Goal: Task Accomplishment & Management: Complete application form

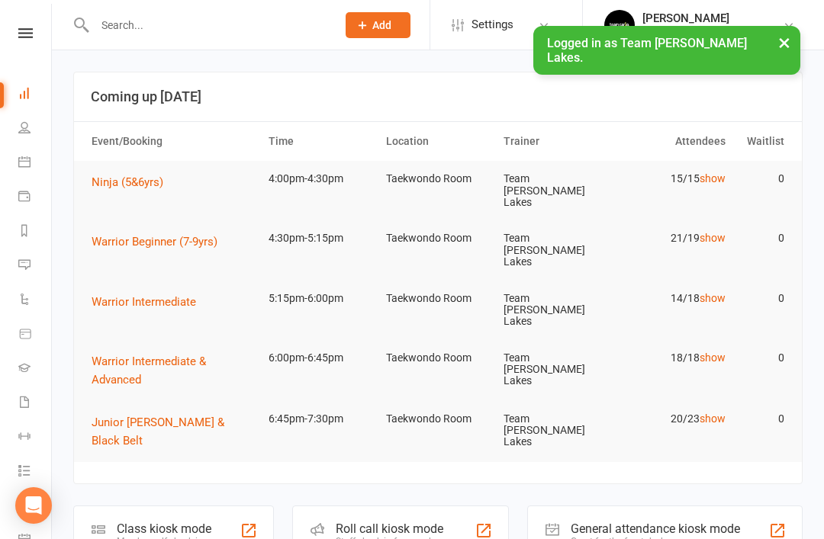
click at [33, 146] on link "People" at bounding box center [35, 129] width 34 height 34
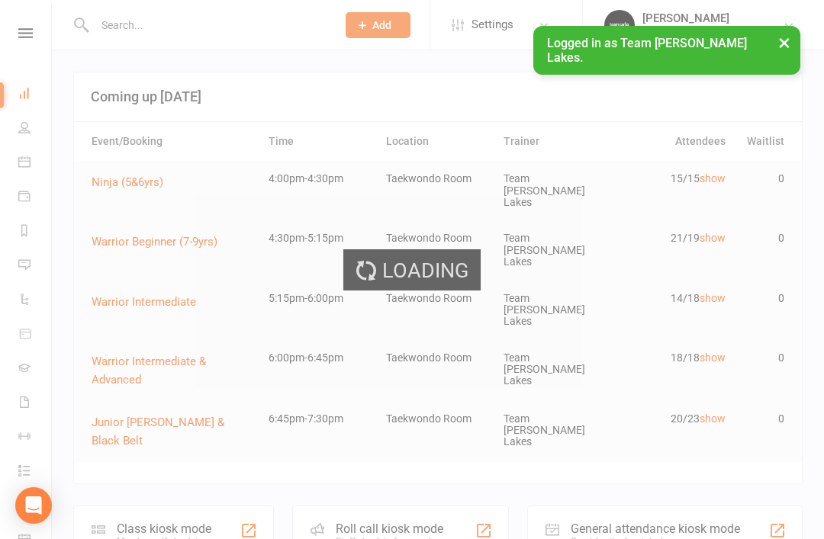
select select "100"
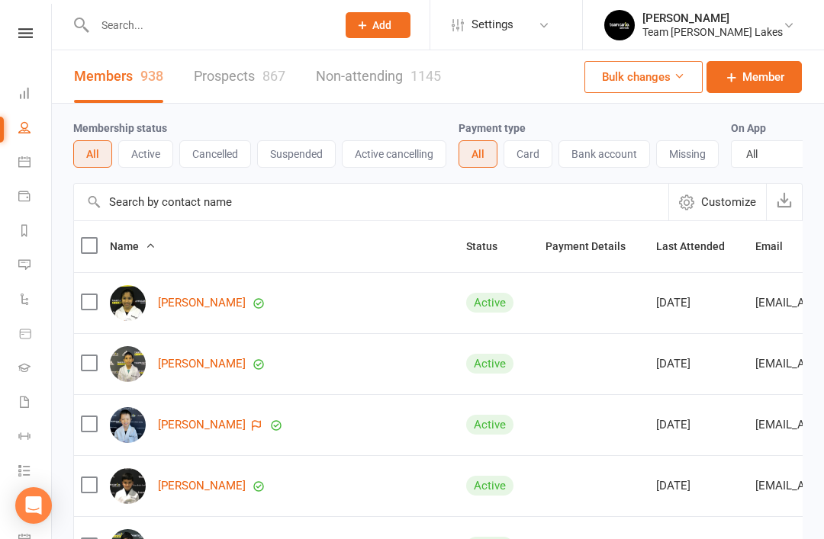
click at [32, 166] on link "Calendar" at bounding box center [35, 163] width 34 height 34
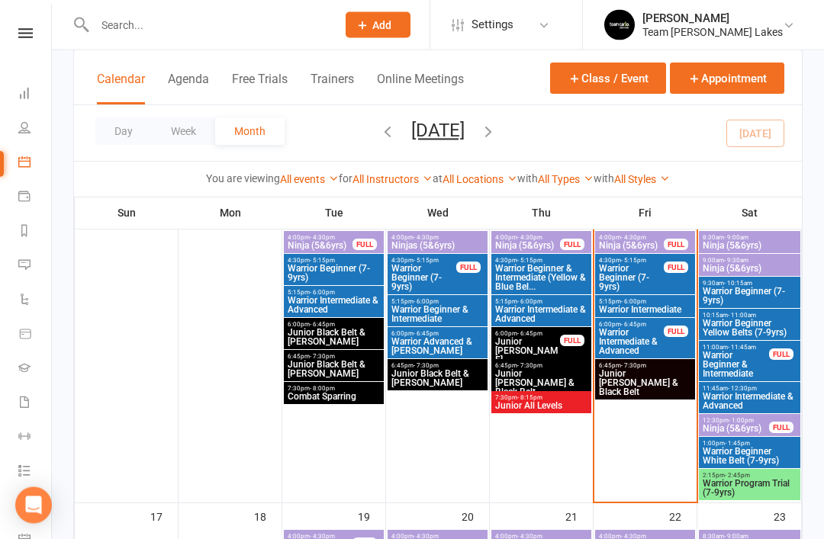
scroll to position [758, 0]
click at [770, 487] on span "Warrior Program Trial (7-9yrs)" at bounding box center [749, 488] width 95 height 18
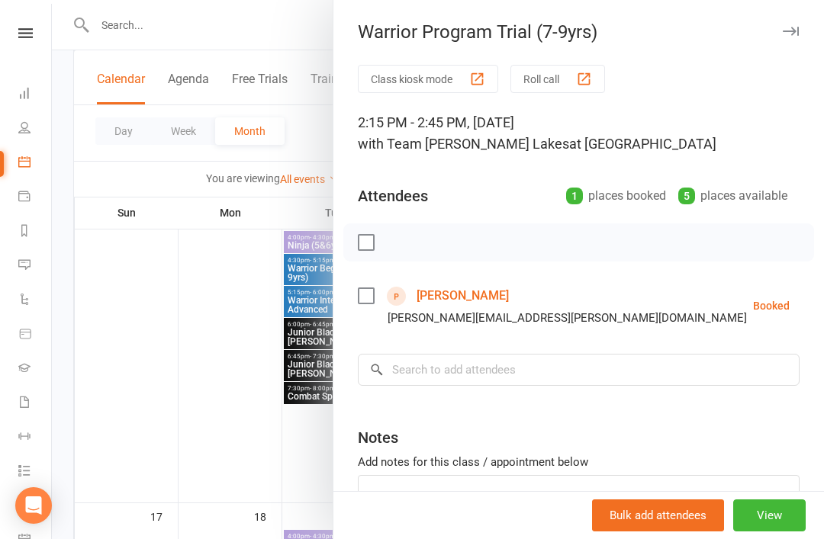
click at [797, 36] on button "button" at bounding box center [790, 31] width 18 height 18
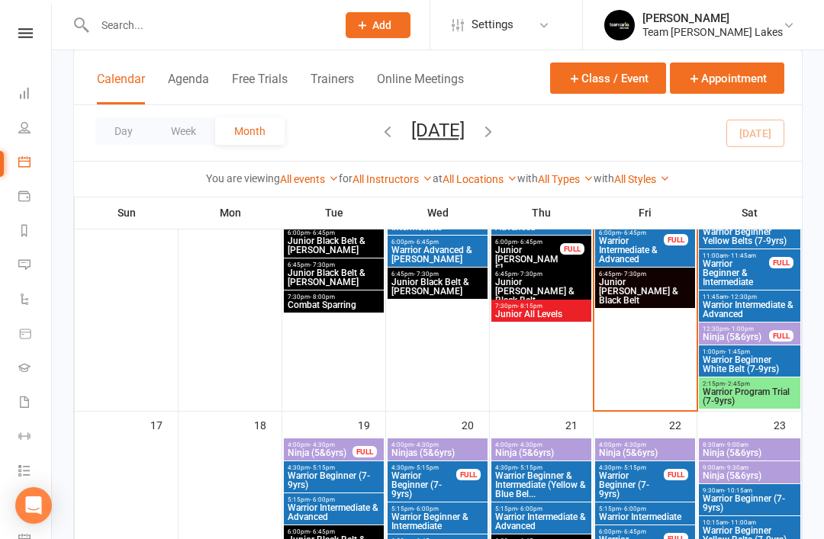
scroll to position [849, 0]
click at [388, 23] on span "Add" at bounding box center [381, 25] width 19 height 12
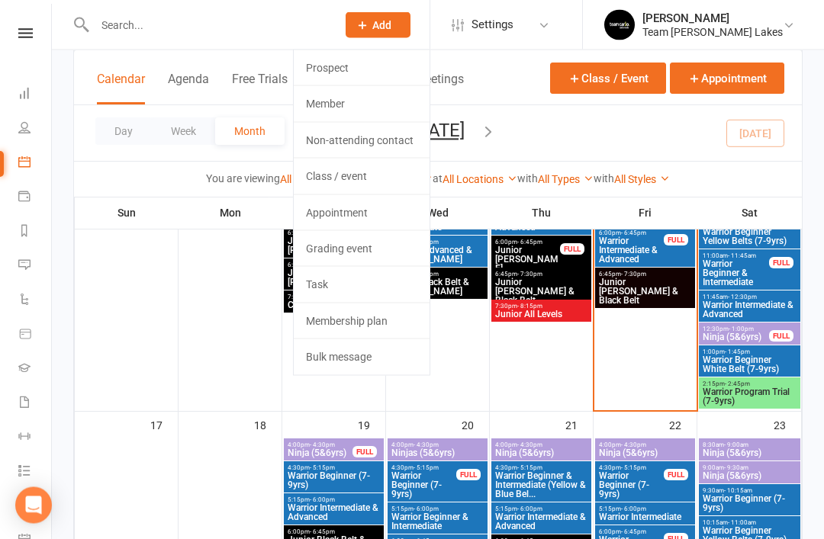
scroll to position [850, 0]
click at [385, 66] on link "Prospect" at bounding box center [362, 67] width 136 height 35
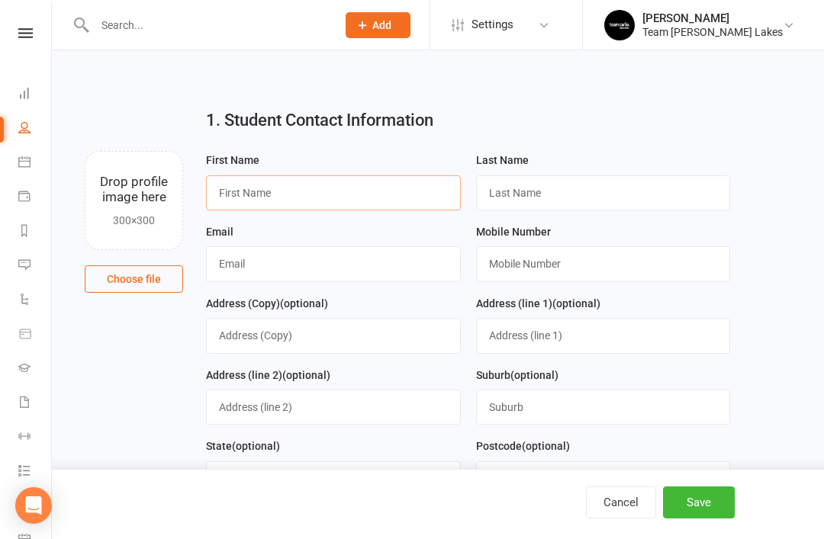
click at [316, 188] on input "text" at bounding box center [333, 192] width 255 height 35
type input "[PERSON_NAME]"
click at [543, 198] on input "text" at bounding box center [603, 192] width 255 height 35
type input "[PERSON_NAME]"
click at [308, 259] on input "text" at bounding box center [333, 263] width 255 height 35
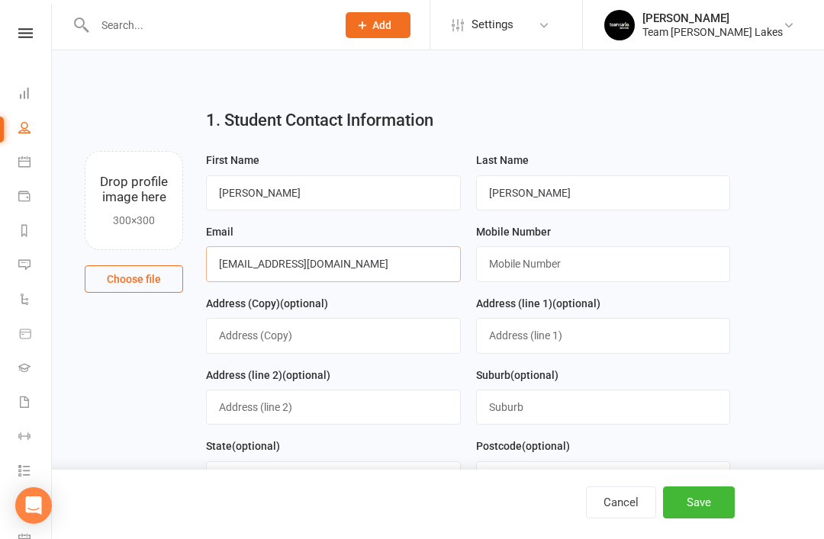
type input "[EMAIL_ADDRESS][DOMAIN_NAME]"
click at [569, 257] on input "text" at bounding box center [603, 263] width 255 height 35
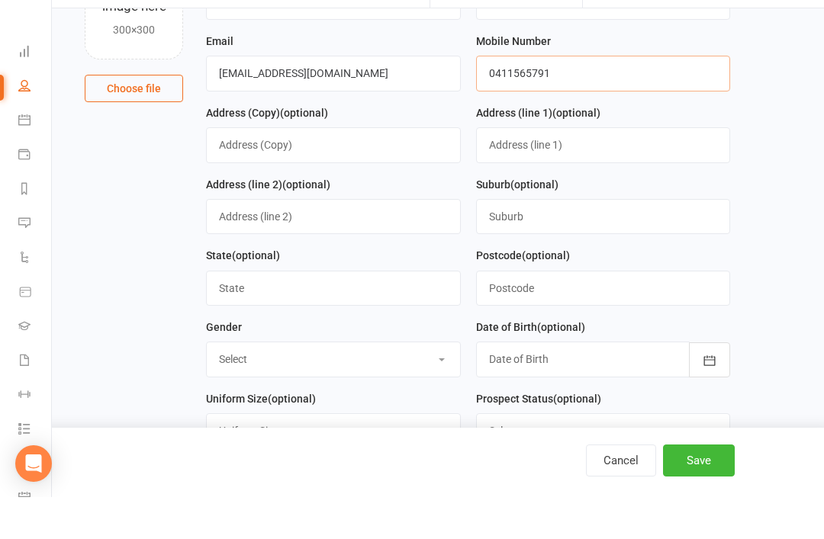
scroll to position [156, 0]
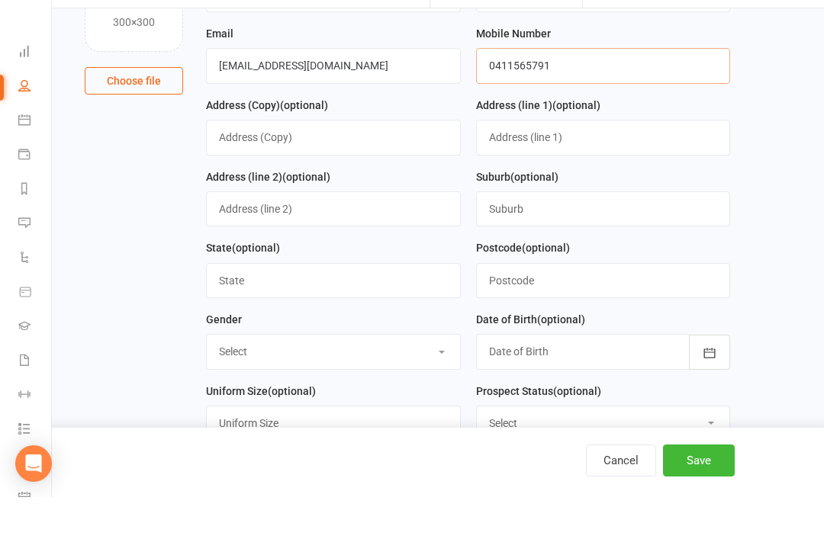
type input "0411565791"
click at [432, 377] on select "Select [DEMOGRAPHIC_DATA] [DEMOGRAPHIC_DATA]" at bounding box center [333, 394] width 253 height 34
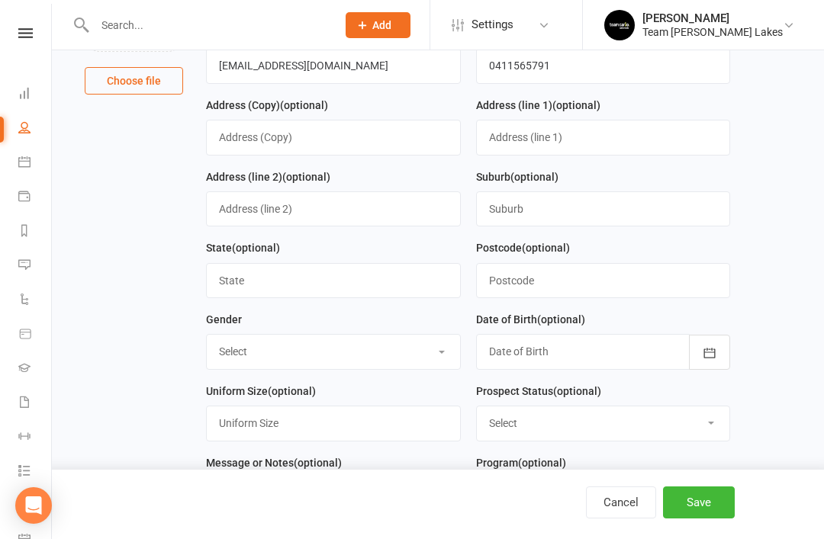
select select "[DEMOGRAPHIC_DATA]"
click at [706, 358] on icon "button" at bounding box center [709, 353] width 11 height 10
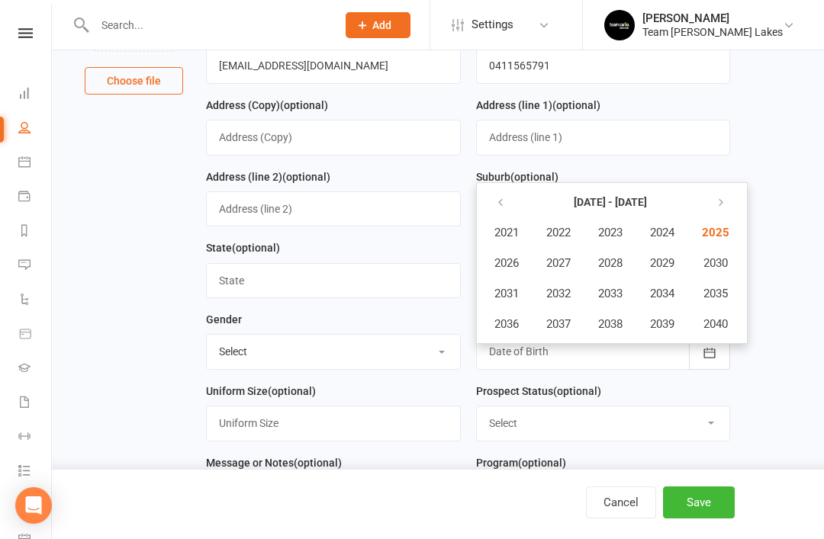
click at [495, 209] on icon "button" at bounding box center [500, 203] width 11 height 12
click at [723, 298] on span "2015" at bounding box center [714, 294] width 24 height 14
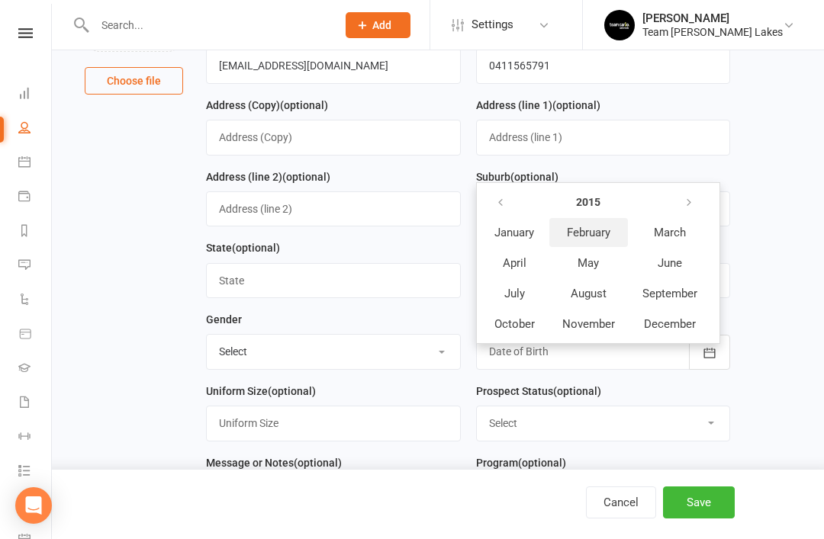
click at [597, 237] on span "February" at bounding box center [588, 233] width 43 height 14
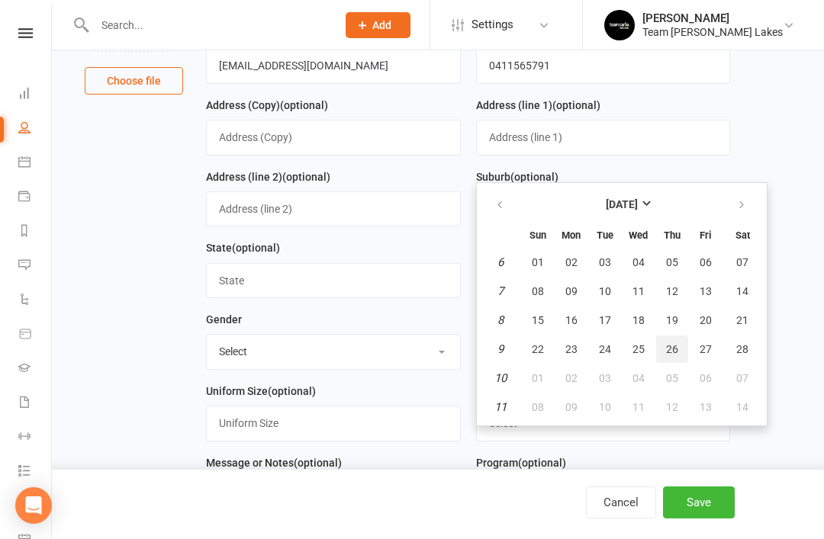
click at [672, 356] on span "26" at bounding box center [672, 349] width 12 height 12
type input "[DATE]"
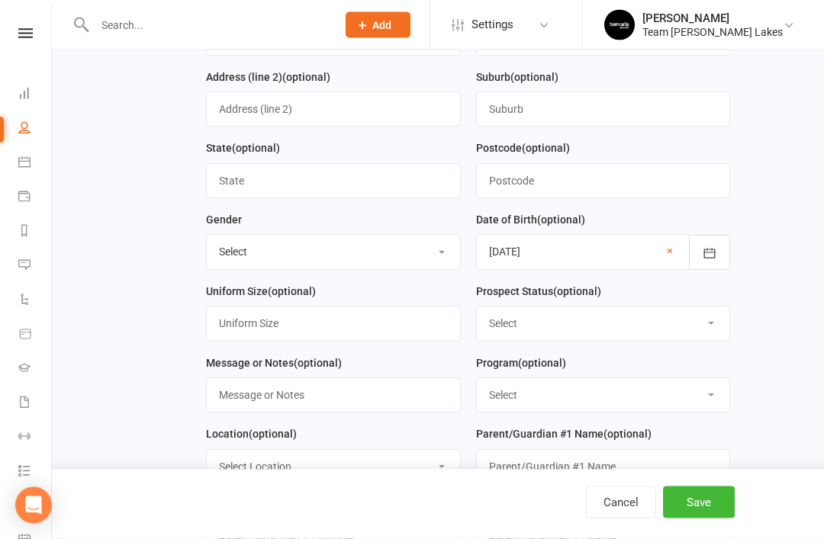
click at [708, 320] on select "Select Open Closed Website Lead Term Follow Up Waiting List Re-Target Funnel 1s…" at bounding box center [603, 324] width 253 height 34
select select "Open"
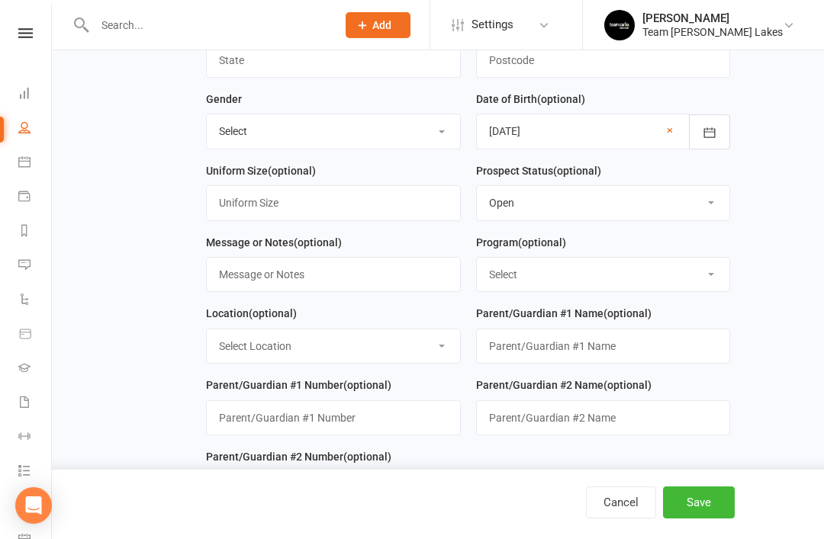
scroll to position [420, 0]
click at [637, 274] on select "Select Taekinda Program Ninjas Program Warriors Program Juniors Program Black B…" at bounding box center [603, 274] width 253 height 34
select select "Warriors Program"
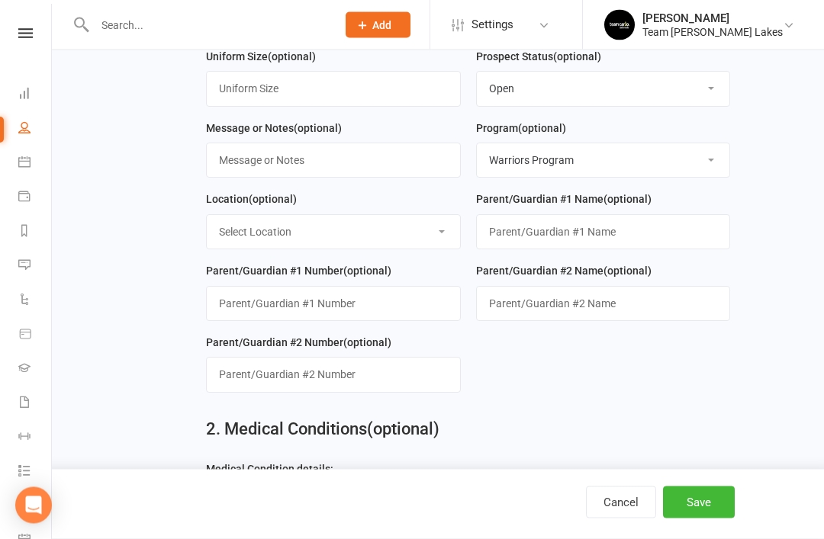
scroll to position [534, 0]
click at [578, 237] on input "text" at bounding box center [603, 231] width 255 height 35
type input "[PERSON_NAME] (Grandmother)"
click at [319, 315] on input "string" at bounding box center [333, 302] width 255 height 35
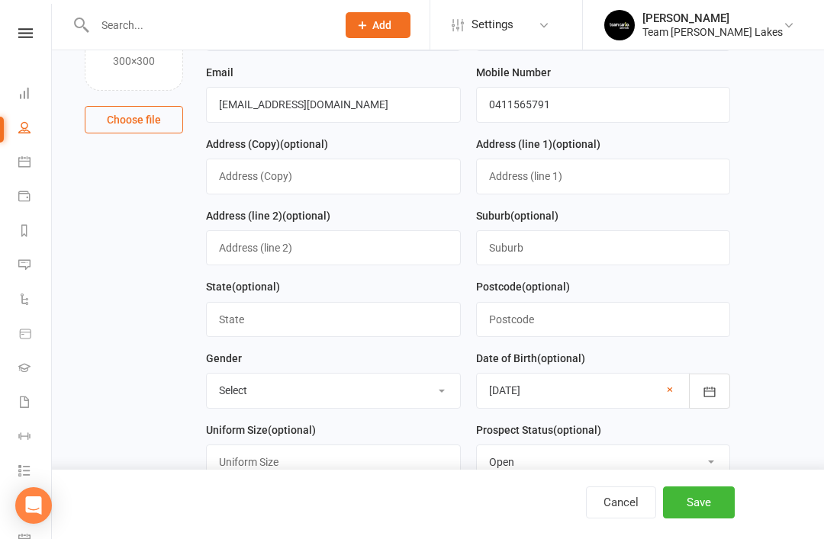
scroll to position [138, 0]
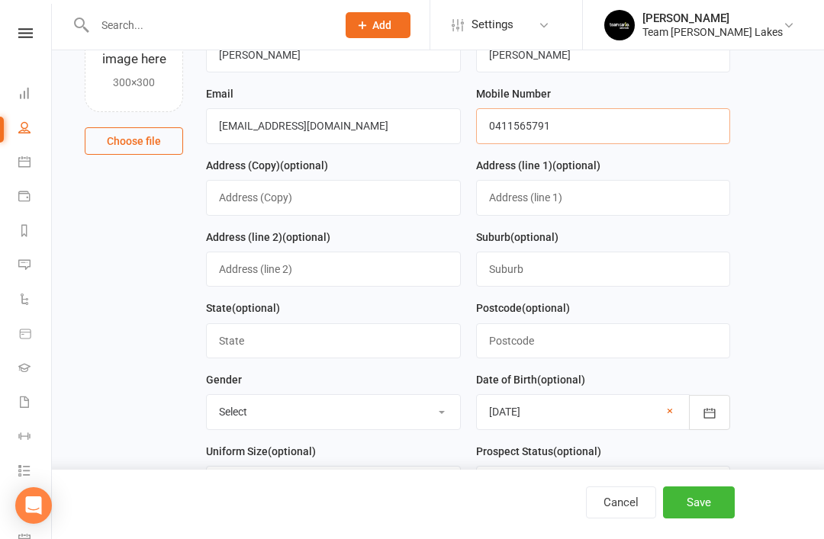
click at [595, 128] on input "0411565791" at bounding box center [603, 125] width 255 height 35
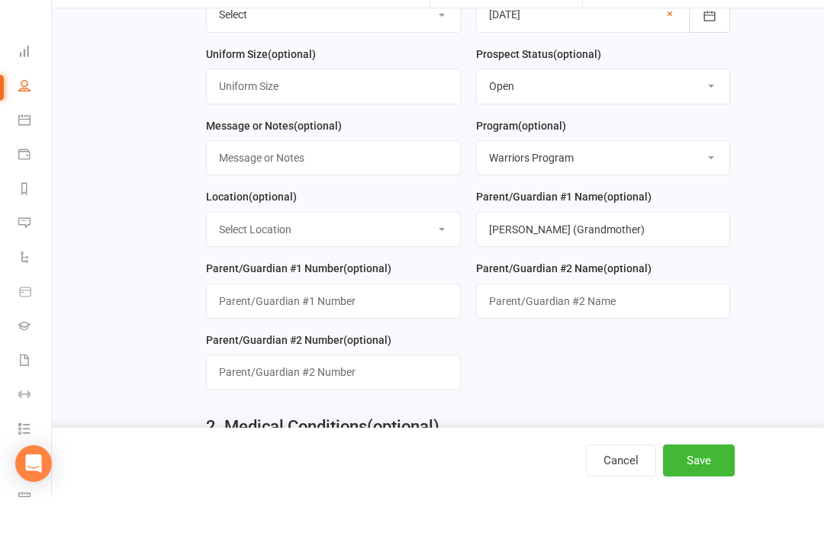
scroll to position [495, 0]
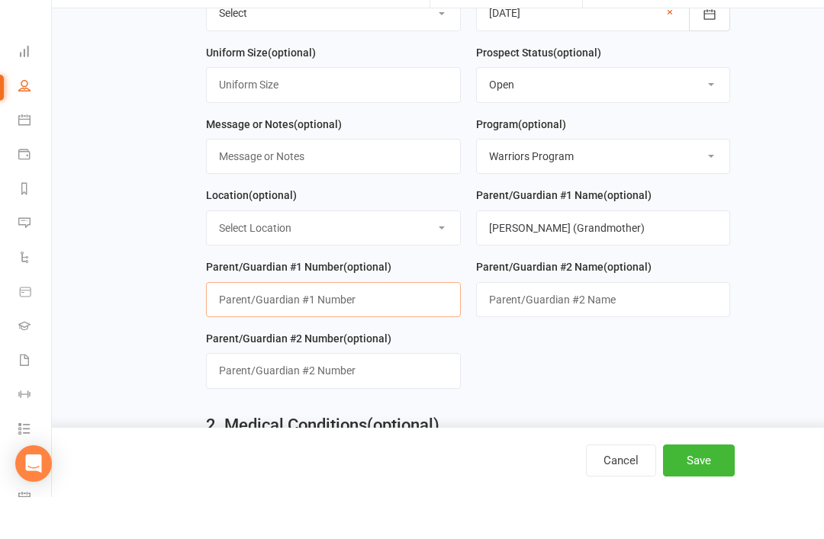
click at [356, 324] on input "string" at bounding box center [333, 341] width 255 height 35
paste input "0411565791"
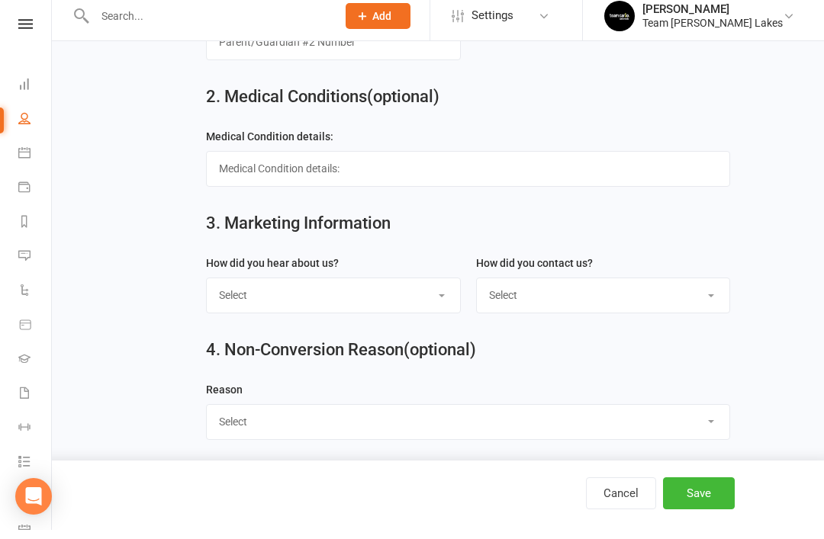
scroll to position [863, 0]
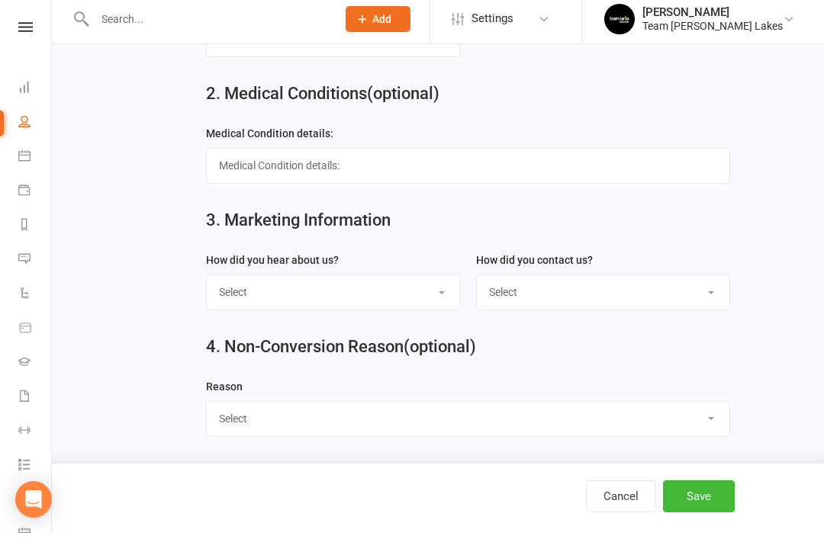
type input "0411565791"
click at [459, 378] on div "4. Non-Conversion Reason (optional)" at bounding box center [468, 356] width 547 height 55
click at [441, 301] on select "Select Google Website Facebook Marketing Instagram Word of mouth Location Signa…" at bounding box center [333, 299] width 253 height 34
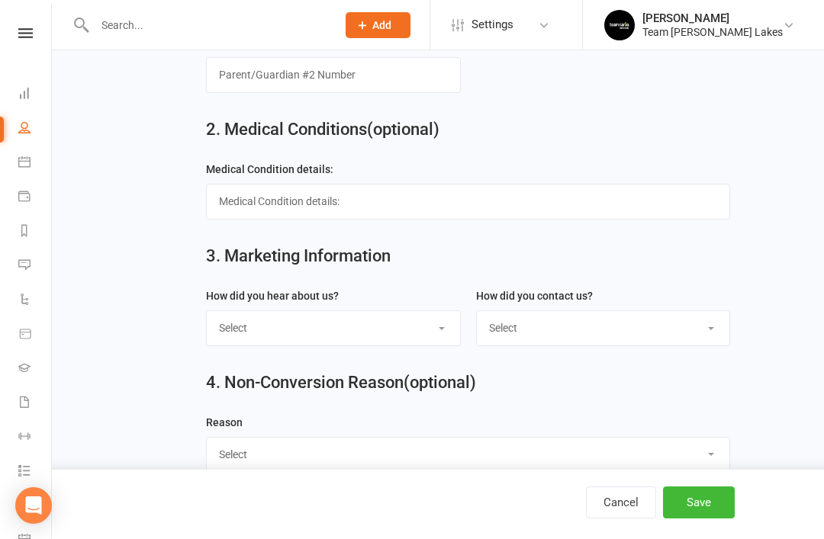
select select "Google"
click at [685, 341] on select "Select 1800 Team Carlo Email Website Team Carlo Location Mobile Instagram Faceb…" at bounding box center [603, 328] width 253 height 34
select select "1800 Team Carlo"
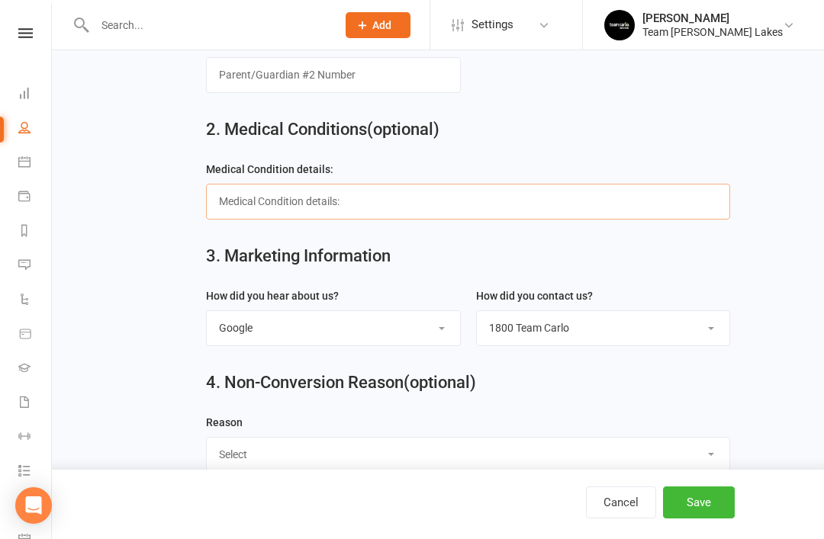
click at [491, 206] on input "text" at bounding box center [468, 201] width 524 height 35
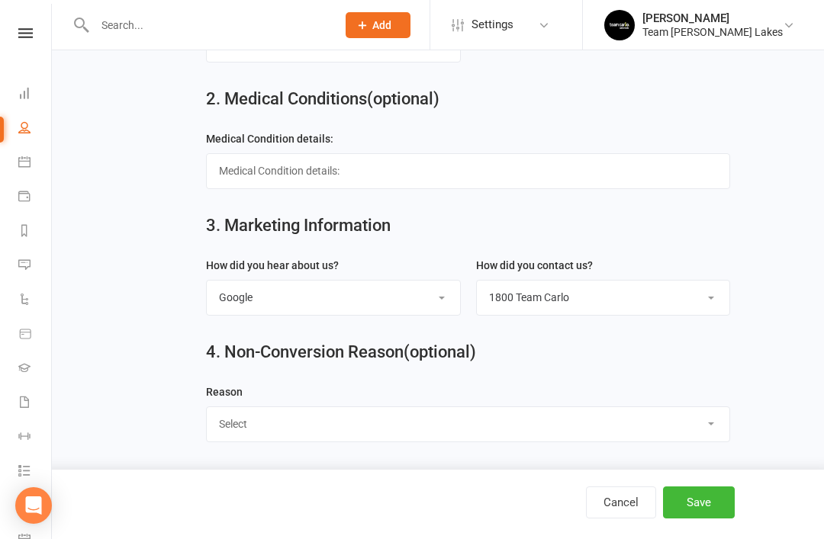
click at [700, 504] on button "Save" at bounding box center [699, 503] width 72 height 32
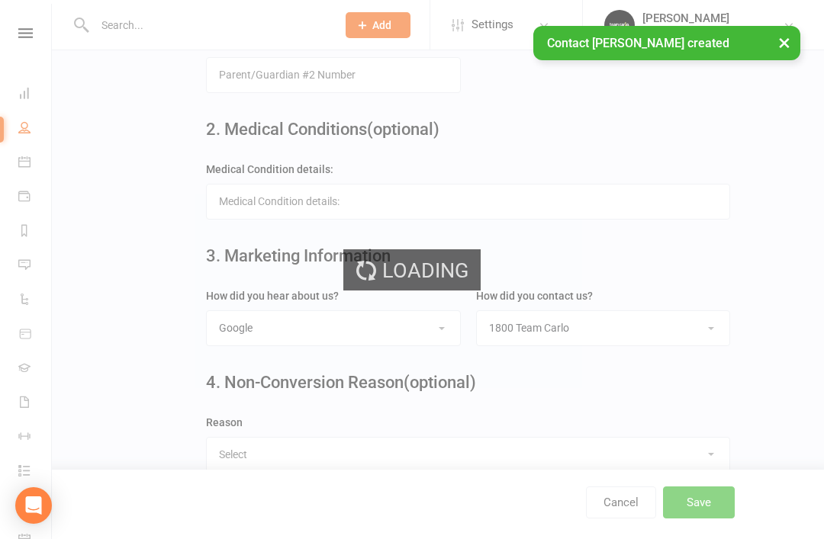
scroll to position [0, 0]
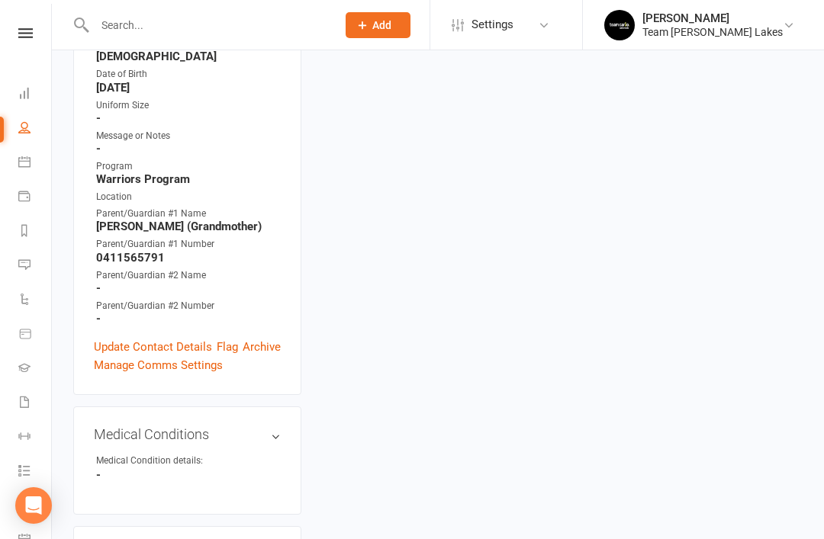
scroll to position [443, 0]
click at [0, 0] on link "edit" at bounding box center [0, 0] width 0 height 0
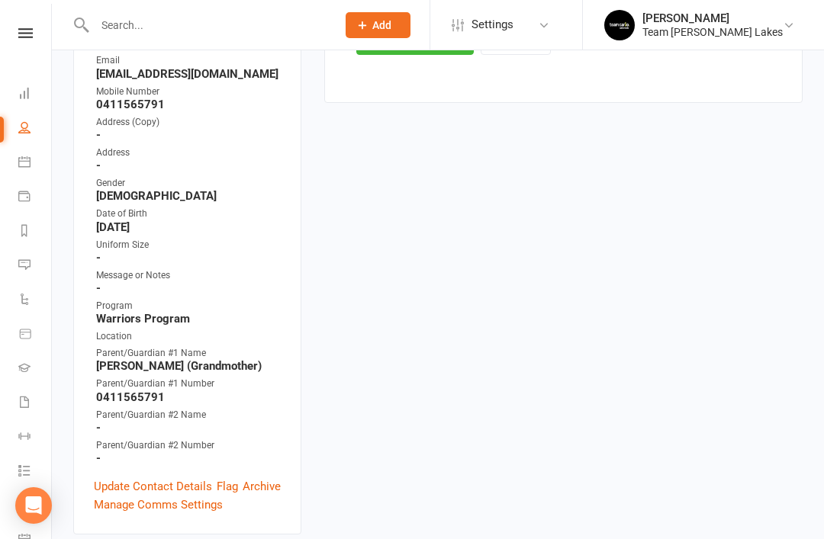
scroll to position [105, 0]
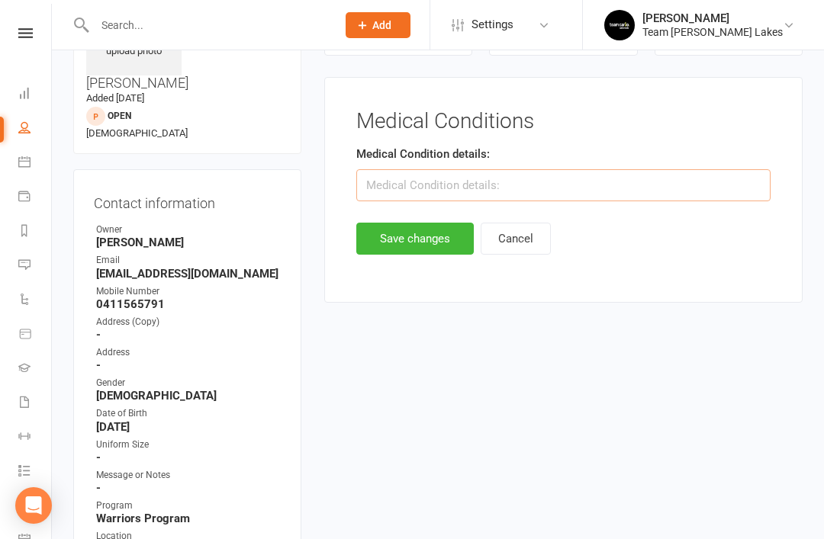
click at [491, 182] on input "text" at bounding box center [563, 185] width 414 height 32
type input "Autistic and [MEDICAL_DATA]"
click at [424, 243] on button "Save changes" at bounding box center [414, 239] width 117 height 32
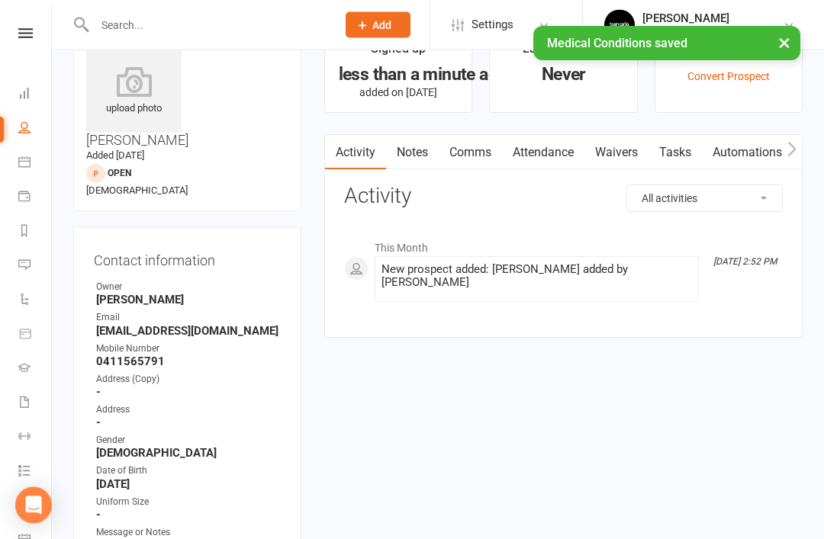
scroll to position [85, 0]
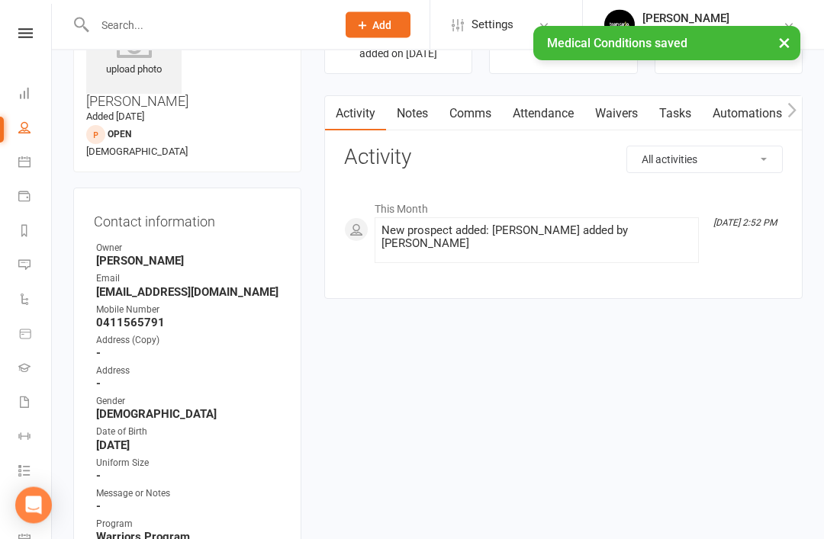
click at [34, 161] on link "Calendar" at bounding box center [35, 163] width 34 height 34
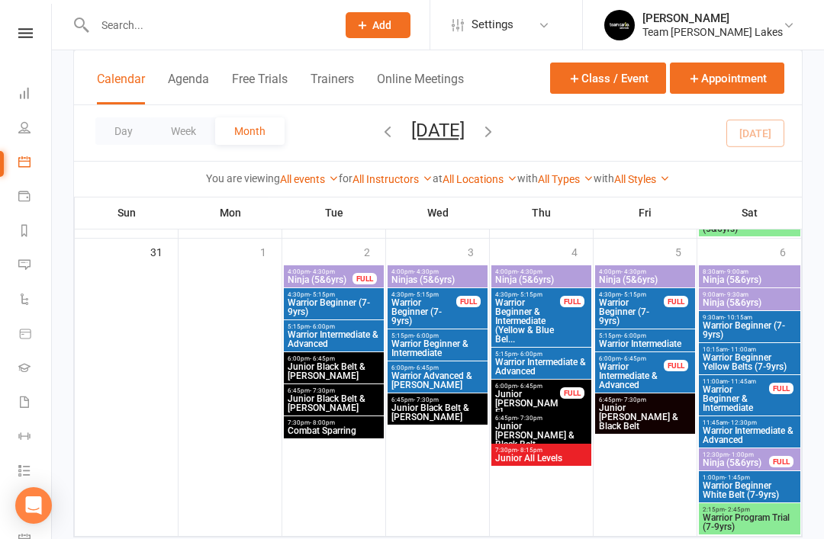
scroll to position [1587, 0]
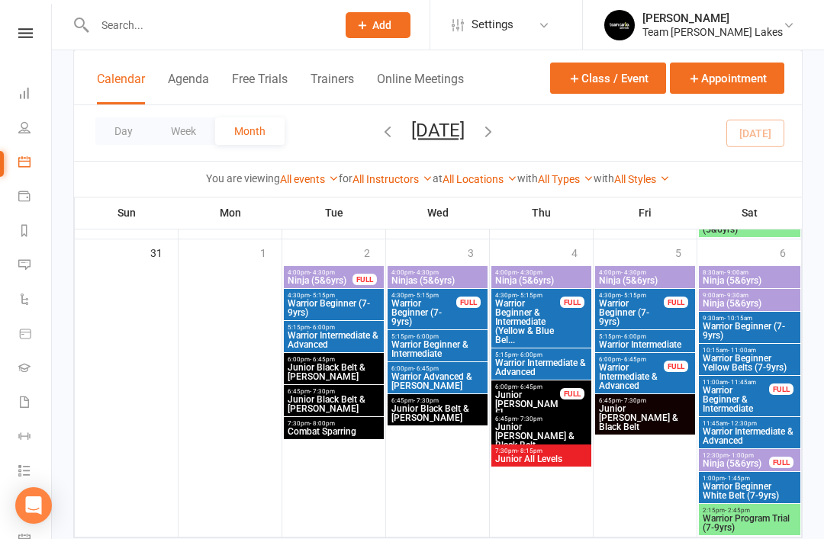
click at [742, 520] on span "Warrior Program Trial (7-9yrs)" at bounding box center [749, 523] width 95 height 18
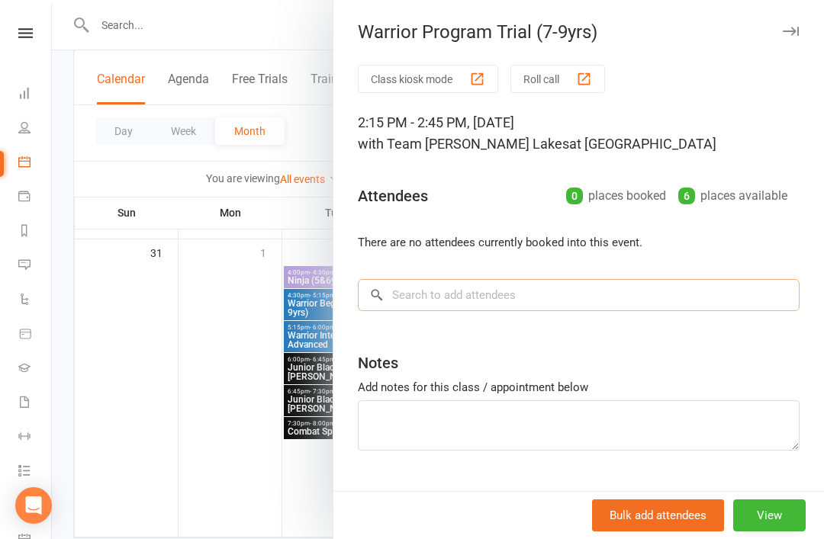
click at [529, 300] on input "search" at bounding box center [579, 295] width 442 height 32
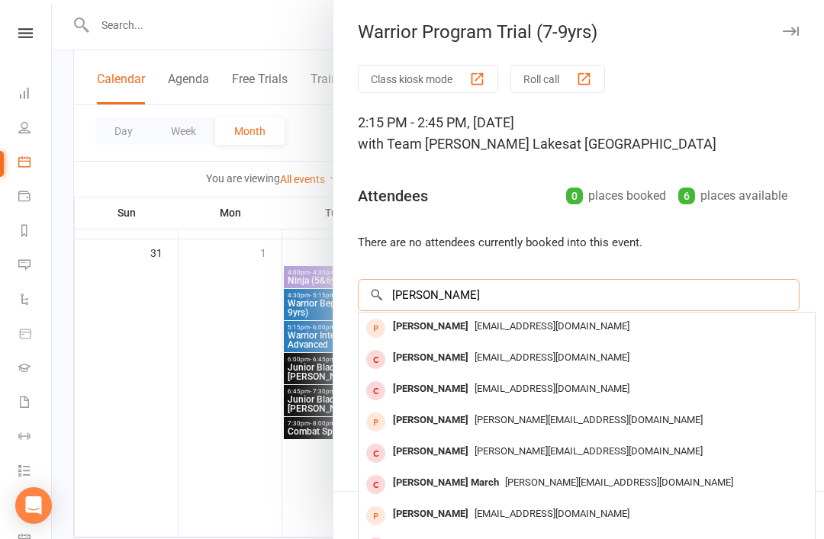
type input "[PERSON_NAME]"
click at [444, 323] on div "[PERSON_NAME]" at bounding box center [431, 327] width 88 height 22
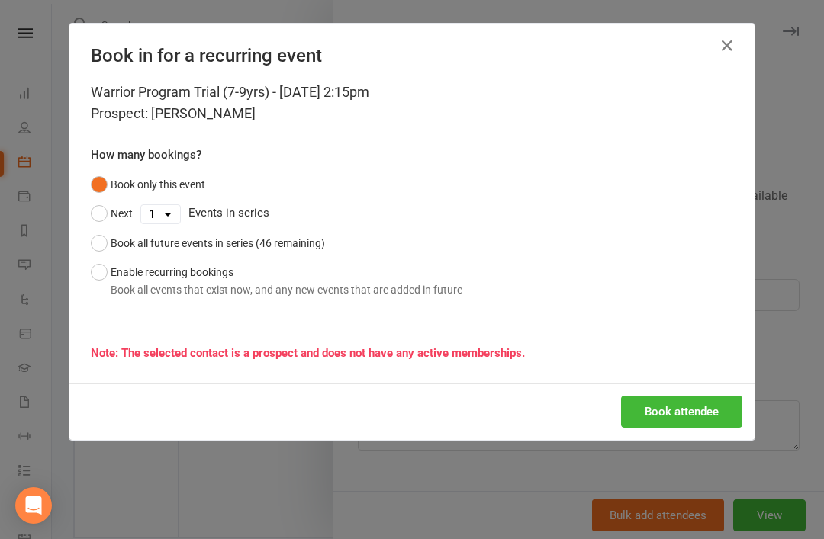
click at [687, 419] on button "Book attendee" at bounding box center [681, 412] width 121 height 32
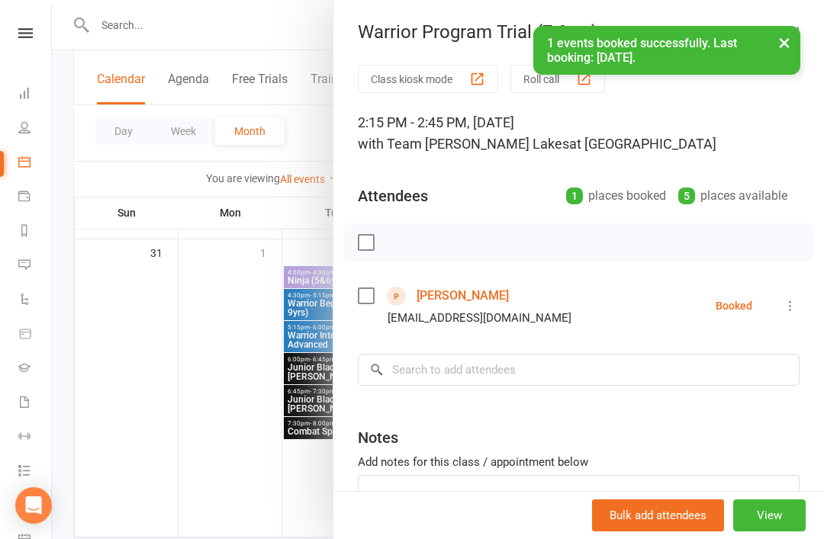
click at [481, 294] on link "[PERSON_NAME]" at bounding box center [463, 296] width 92 height 24
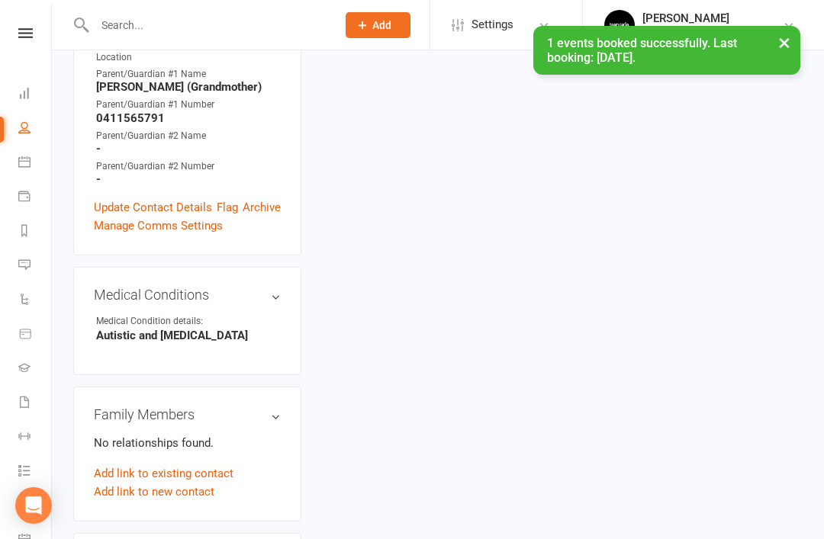
scroll to position [587, 0]
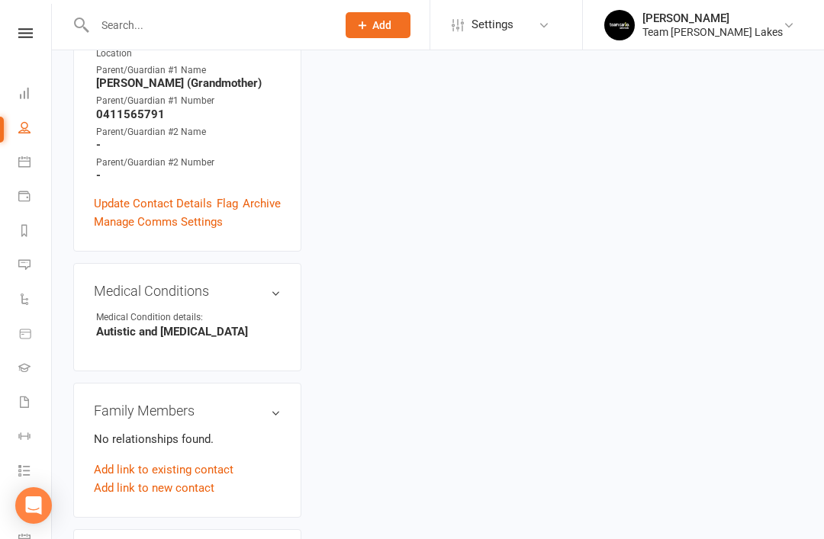
click at [164, 479] on link "Add link to new contact" at bounding box center [154, 488] width 121 height 18
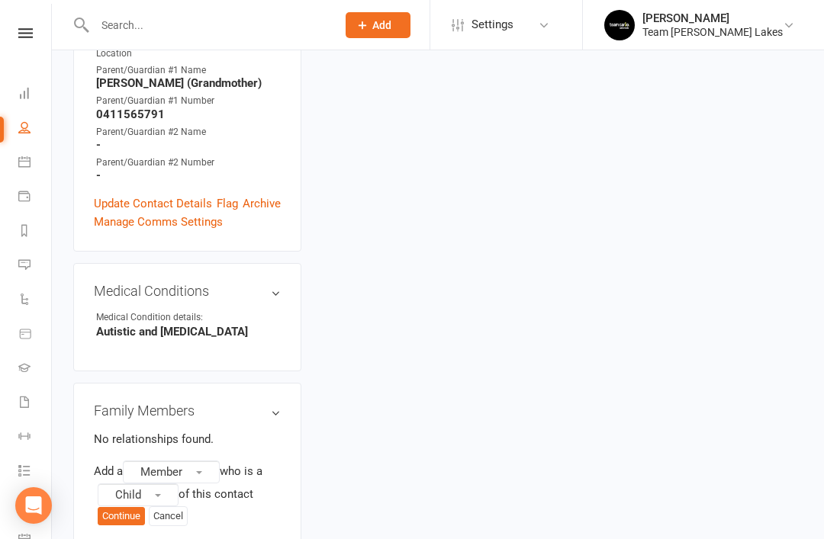
click at [213, 461] on button "Member" at bounding box center [171, 472] width 97 height 23
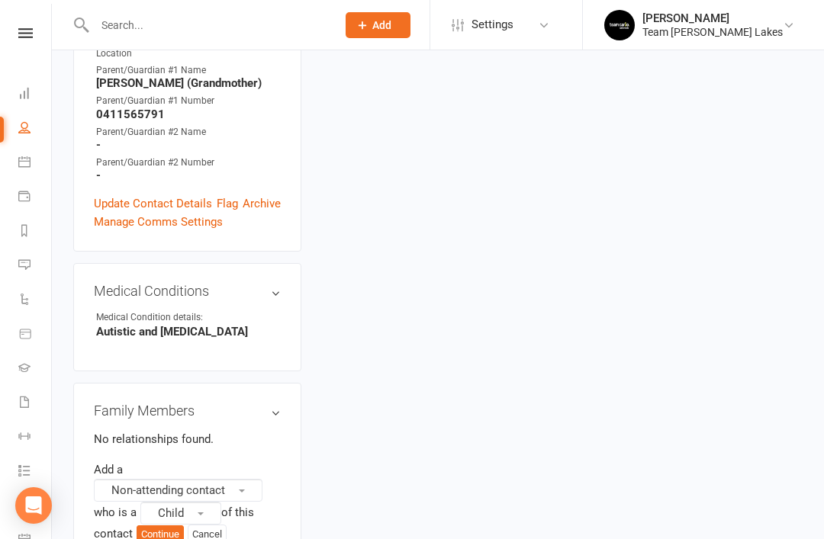
click at [212, 502] on button "Child" at bounding box center [180, 513] width 81 height 23
click at [246, 530] on link "Parent / Guardian" at bounding box center [235, 545] width 189 height 31
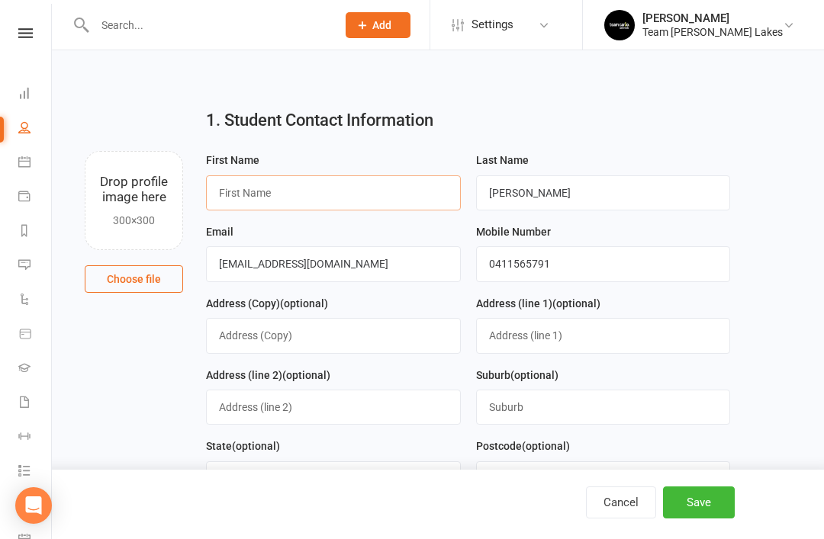
click at [384, 192] on input "text" at bounding box center [333, 192] width 255 height 35
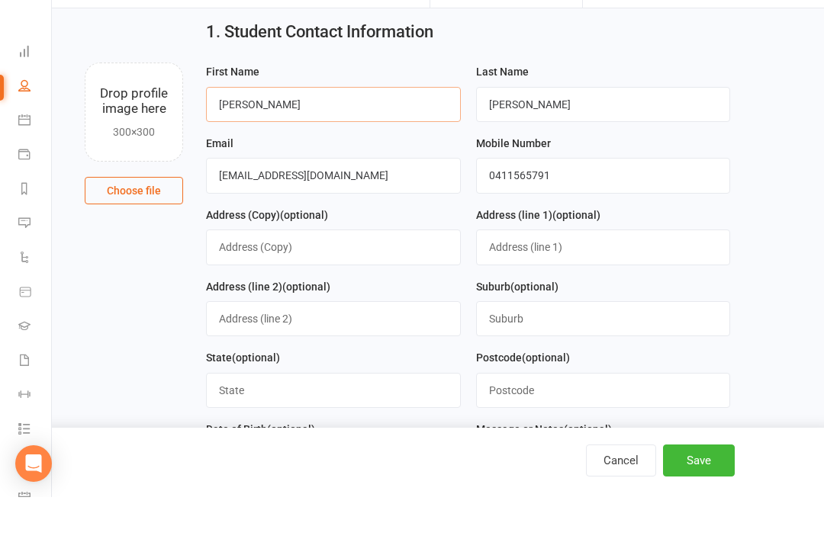
scroll to position [60, 0]
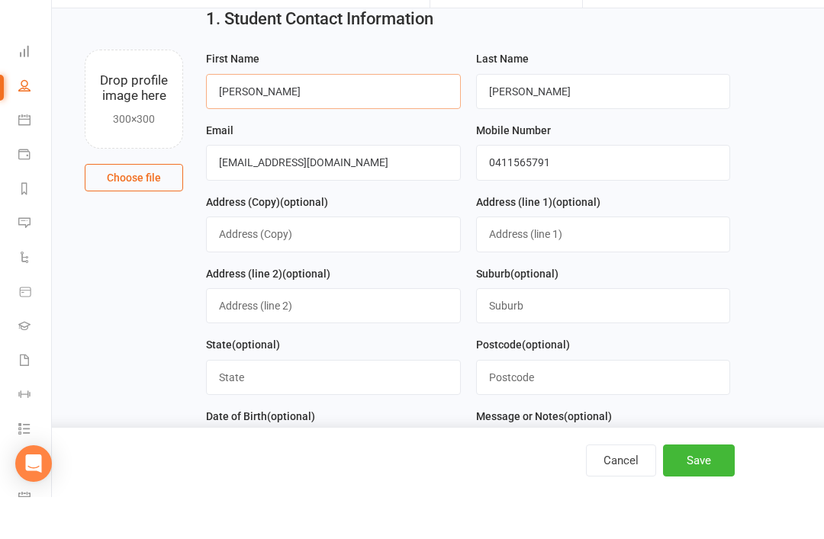
type input "[PERSON_NAME]"
click at [695, 507] on button "Save" at bounding box center [699, 503] width 72 height 32
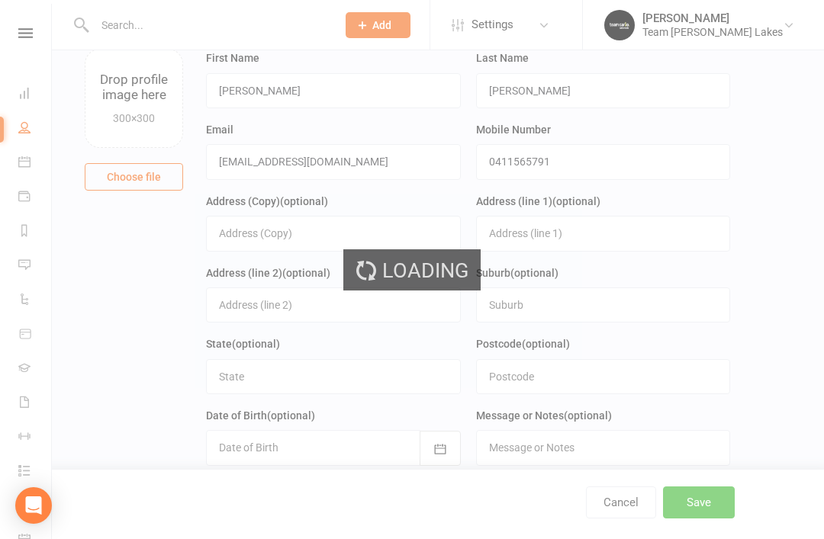
scroll to position [0, 0]
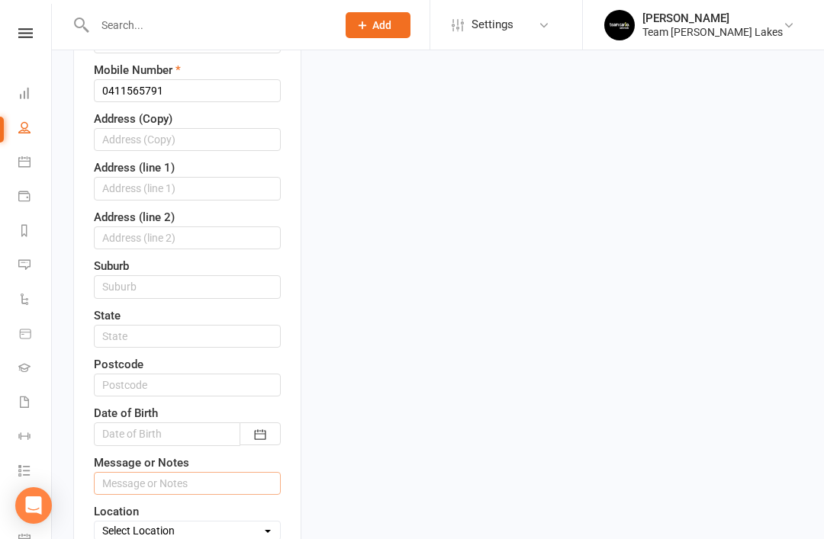
click at [207, 472] on input "text" at bounding box center [187, 483] width 187 height 23
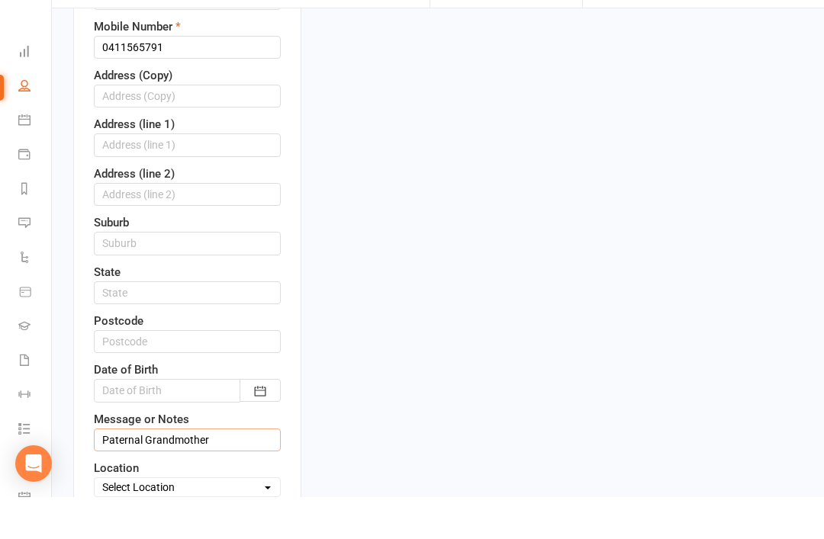
scroll to position [450, 0]
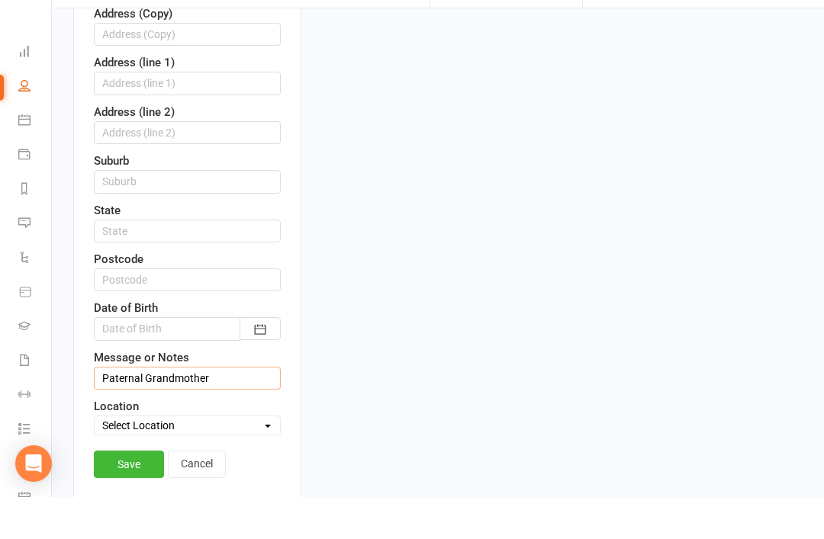
type input "Paternal Grandmother"
click at [130, 493] on link "Save" at bounding box center [129, 506] width 70 height 27
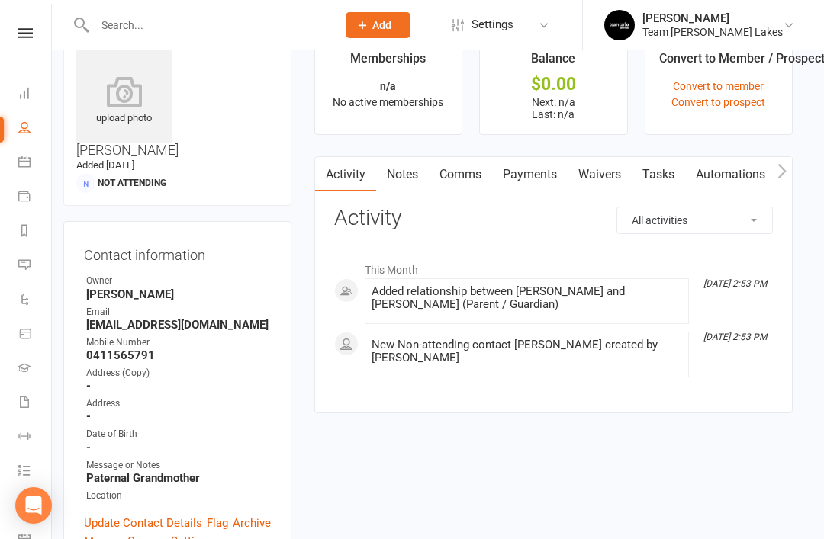
scroll to position [0, 10]
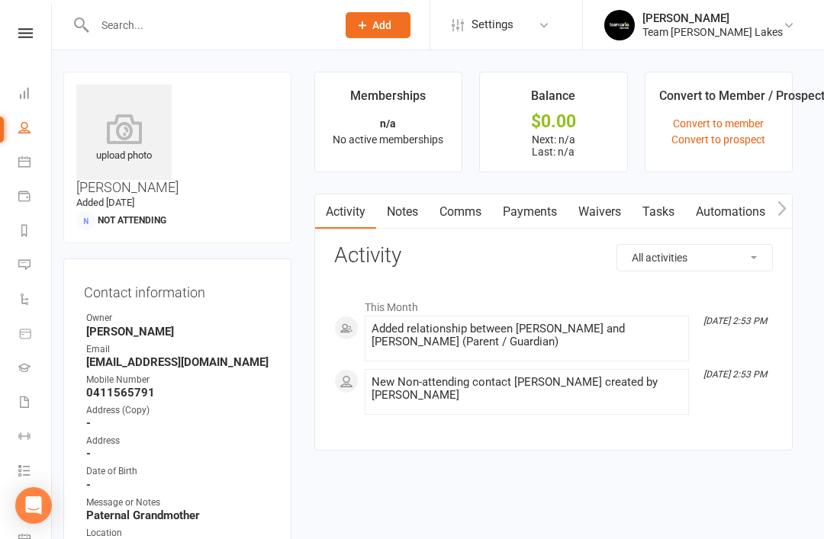
click at [603, 217] on link "Waivers" at bounding box center [600, 212] width 64 height 35
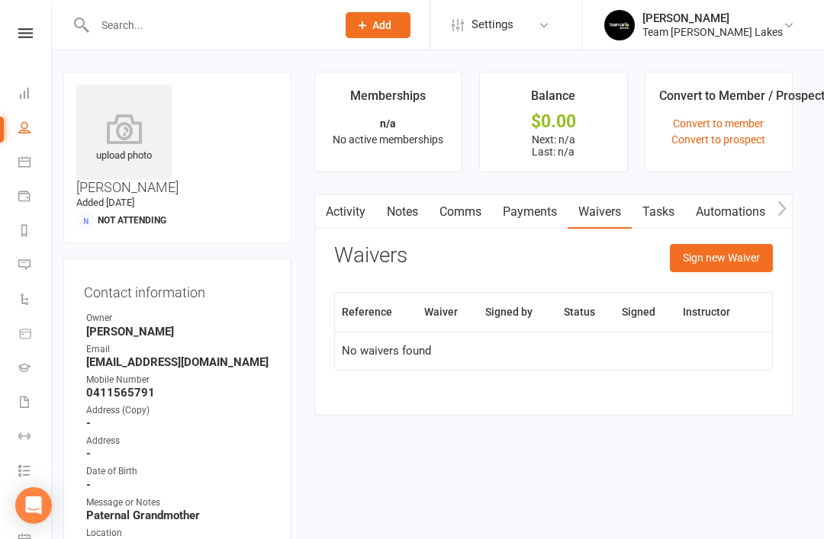
click at [723, 256] on button "Sign new Waiver" at bounding box center [721, 257] width 103 height 27
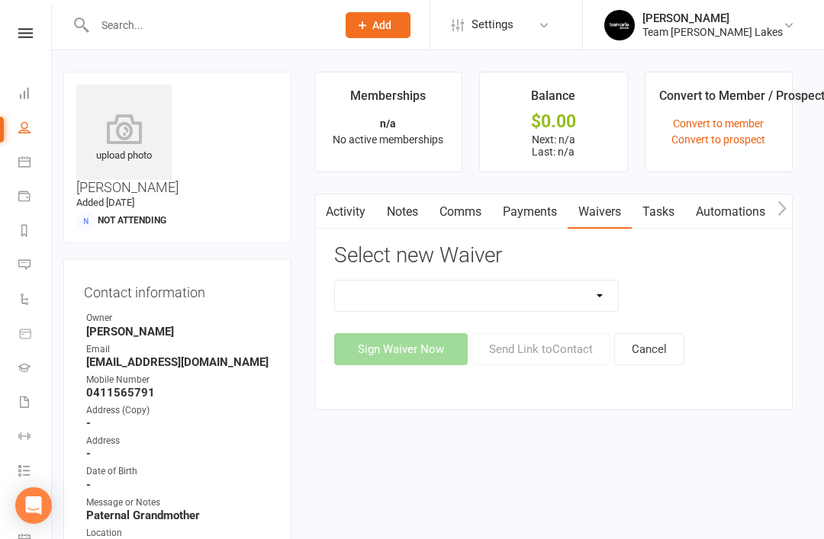
click at [584, 304] on select "Family Program Combination Member Waiver (3+ Family Members) Family Program Com…" at bounding box center [477, 296] width 284 height 31
select select "2"
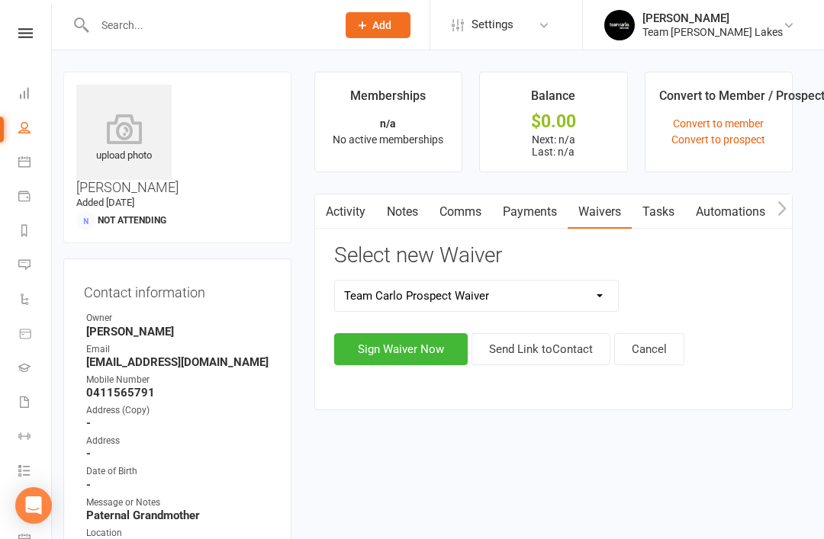
click at [554, 346] on button "Send Link to Contact" at bounding box center [541, 349] width 139 height 32
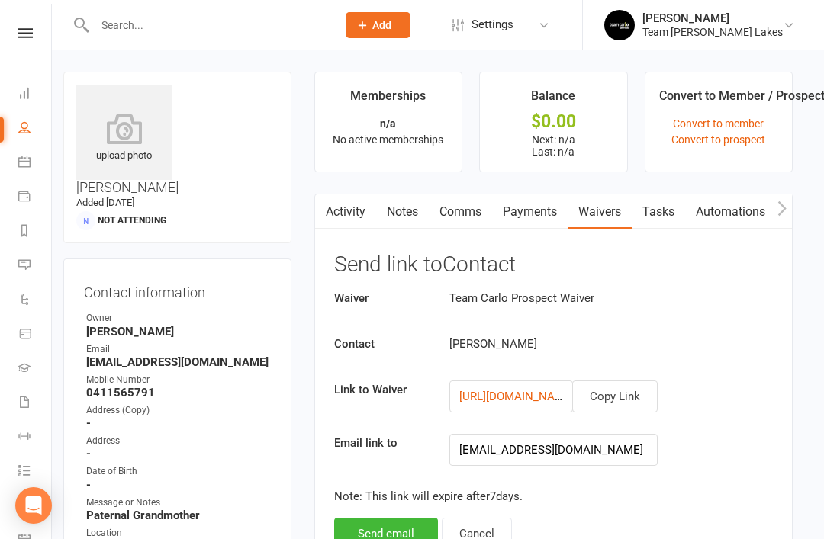
click at [376, 534] on button "Send email" at bounding box center [386, 534] width 104 height 32
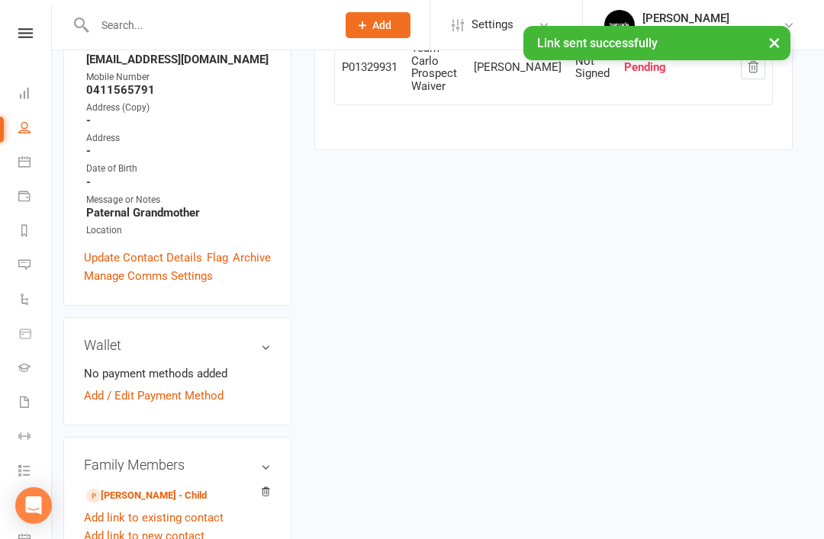
scroll to position [301, 10]
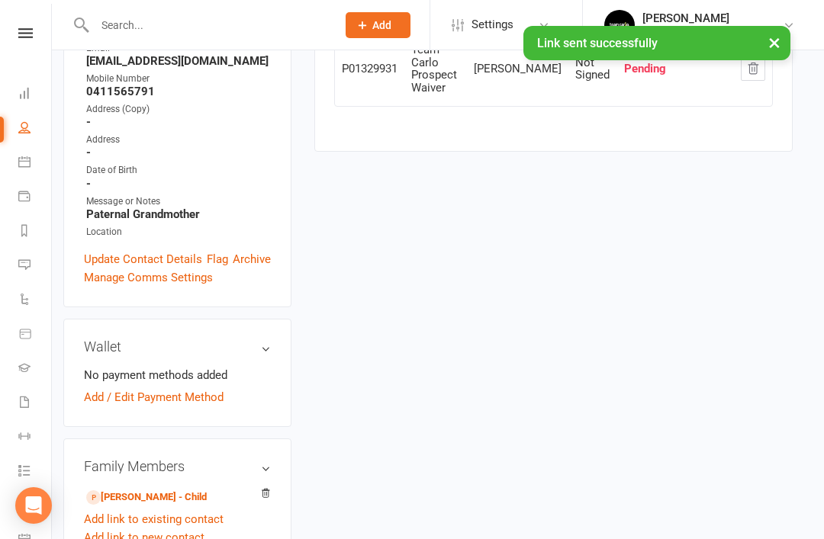
click at [166, 490] on link "[PERSON_NAME] - Child" at bounding box center [146, 498] width 121 height 16
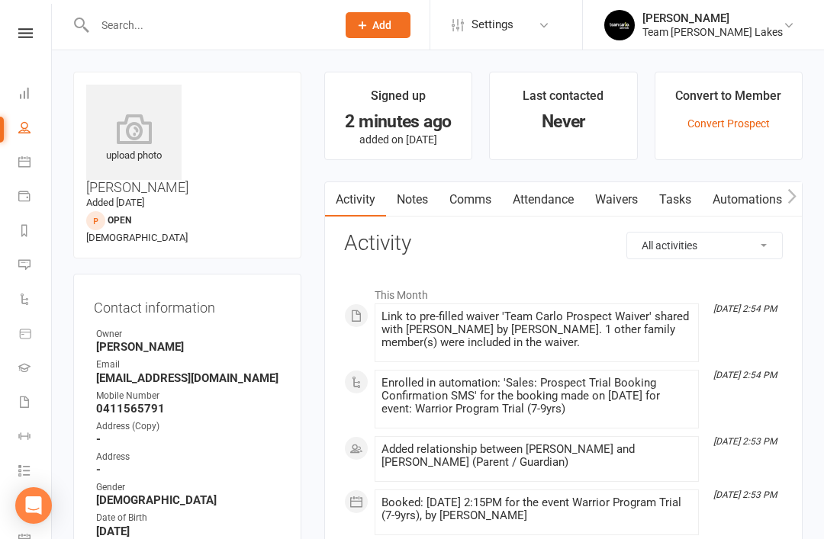
click at [415, 204] on link "Notes" at bounding box center [412, 199] width 53 height 35
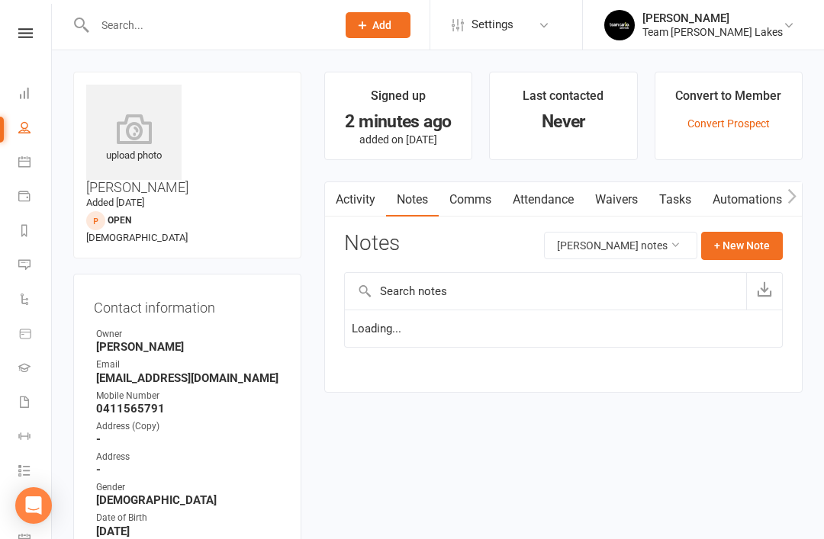
scroll to position [49, 0]
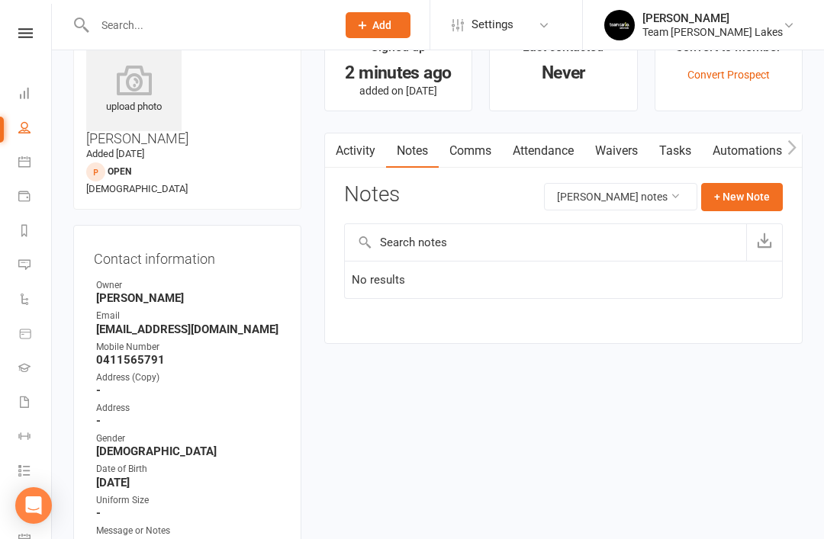
click at [742, 194] on button "+ New Note" at bounding box center [742, 196] width 82 height 27
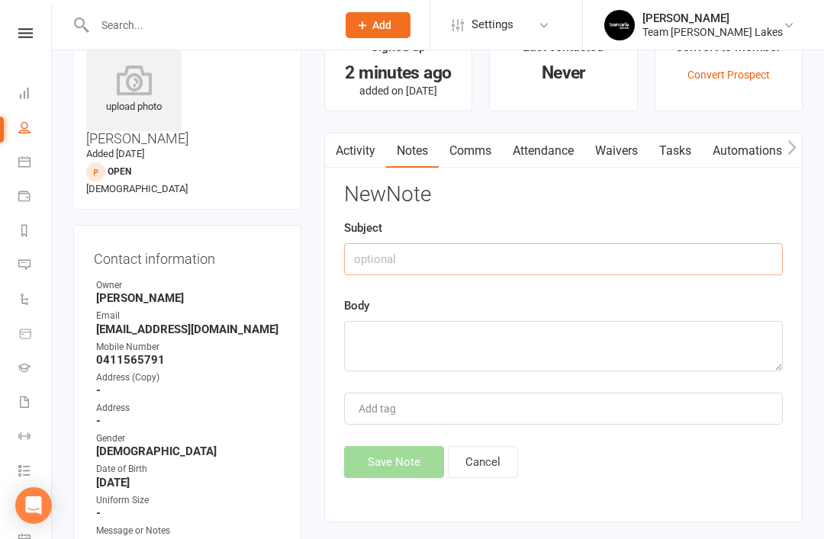
click at [518, 272] on input "text" at bounding box center [563, 259] width 439 height 32
type input "Prospect notes"
click at [444, 323] on textarea at bounding box center [563, 346] width 439 height 50
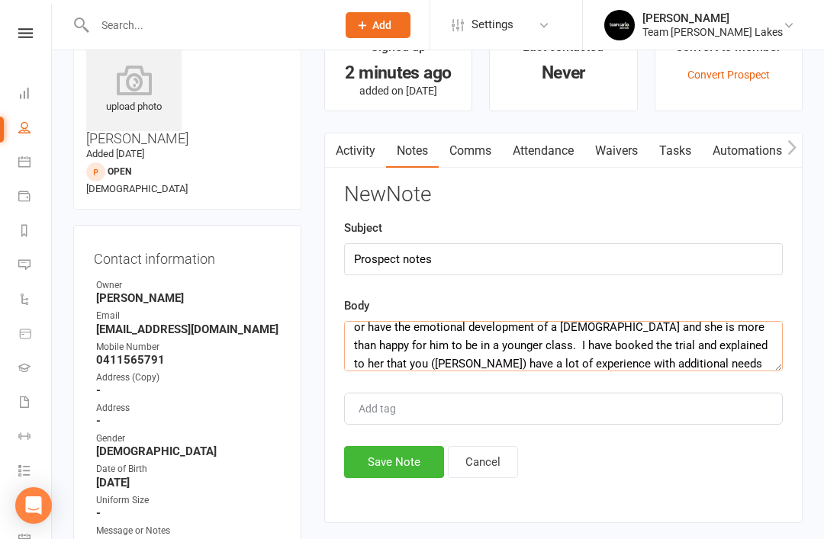
scroll to position [146, 0]
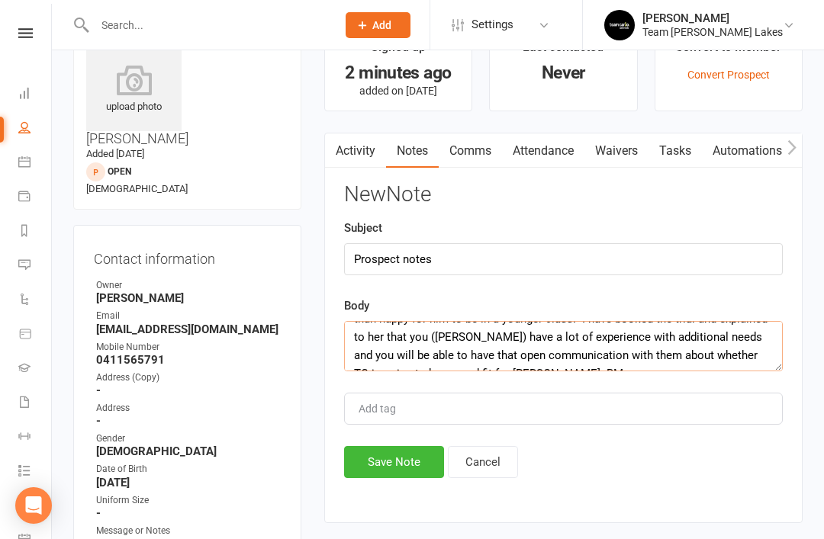
type textarea "[PERSON_NAME] made the enquiry on behalf of [PERSON_NAME]. She is his grandmoth…"
click at [379, 462] on button "Save Note" at bounding box center [394, 462] width 100 height 32
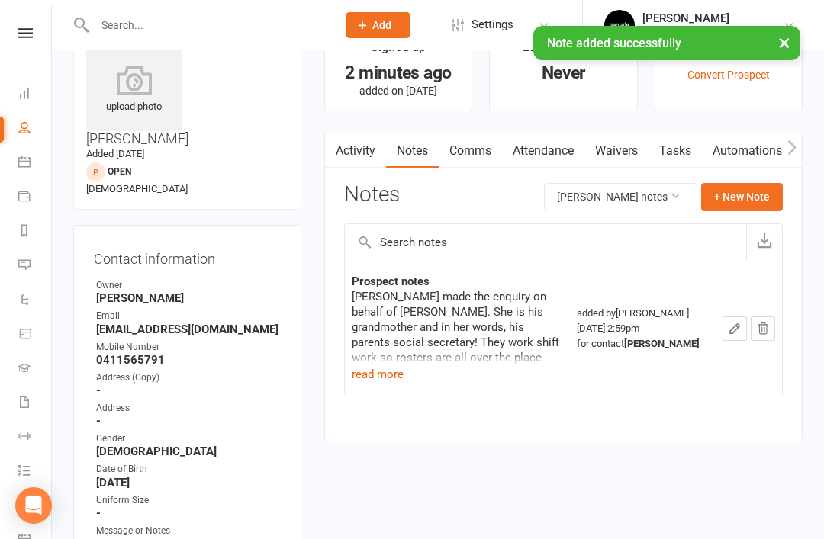
click at [377, 378] on button "read more" at bounding box center [378, 374] width 52 height 18
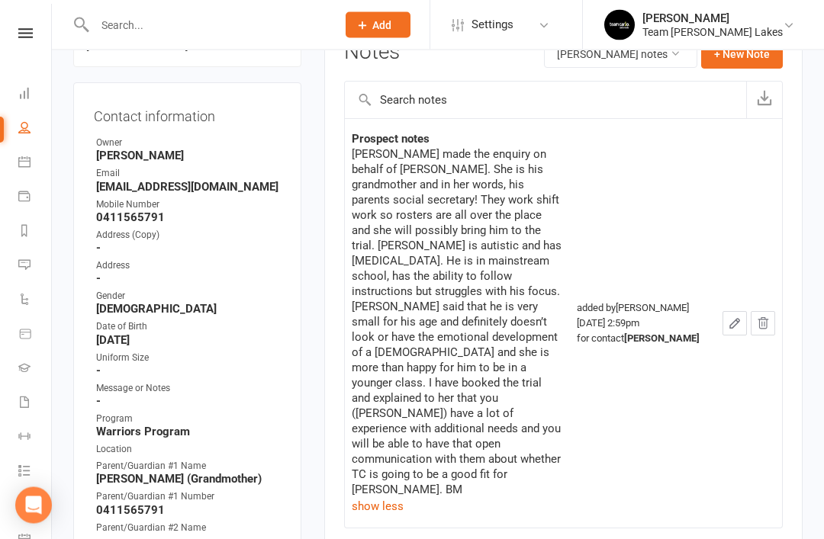
scroll to position [195, 0]
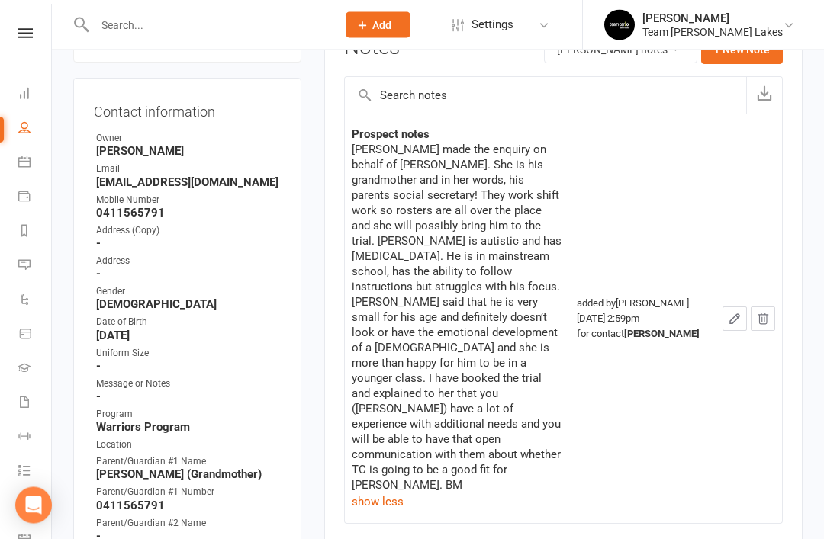
click at [21, 222] on link "Reports" at bounding box center [35, 232] width 34 height 34
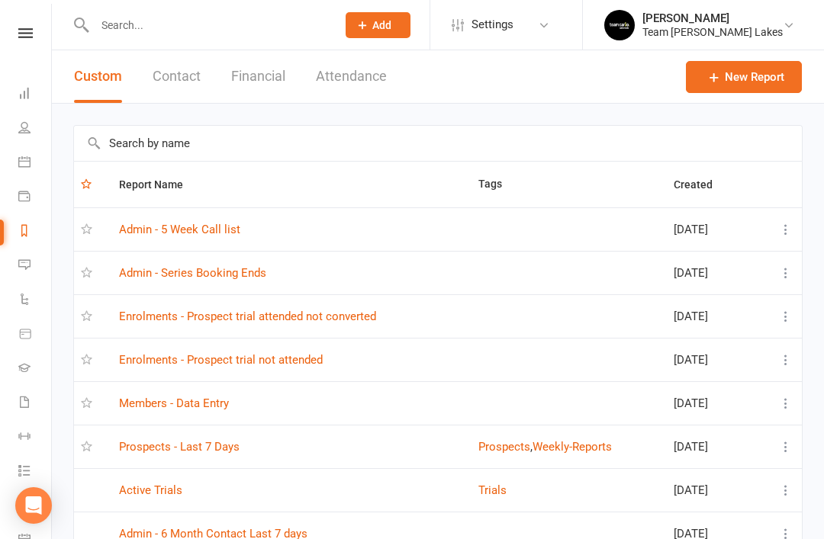
click at [218, 449] on link "Prospects - Last 7 Days" at bounding box center [179, 447] width 121 height 14
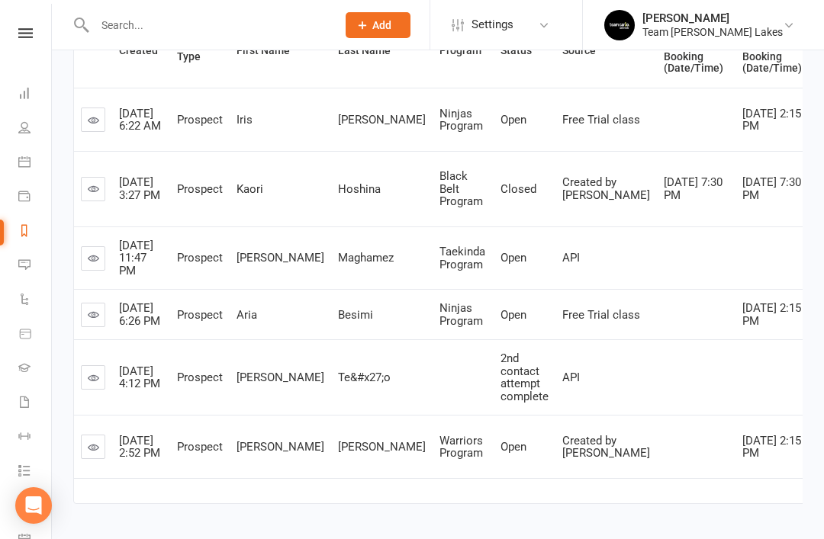
scroll to position [259, 0]
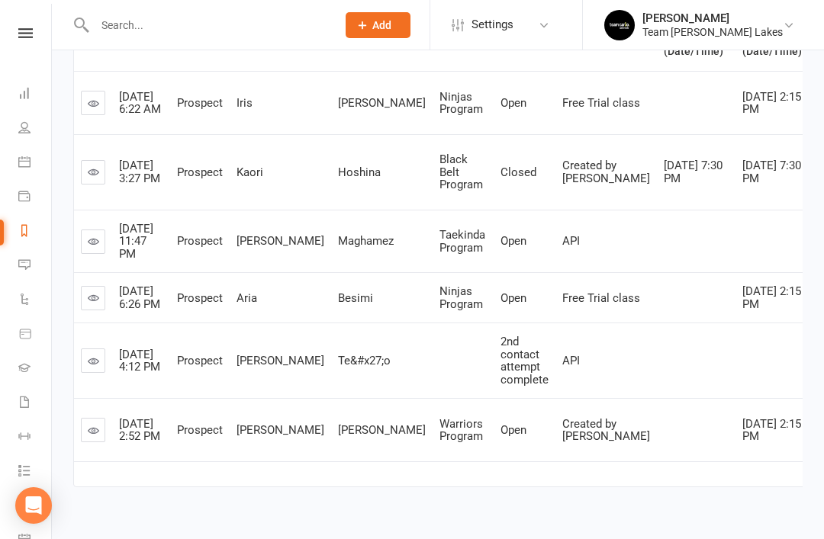
click at [93, 373] on link at bounding box center [93, 361] width 24 height 24
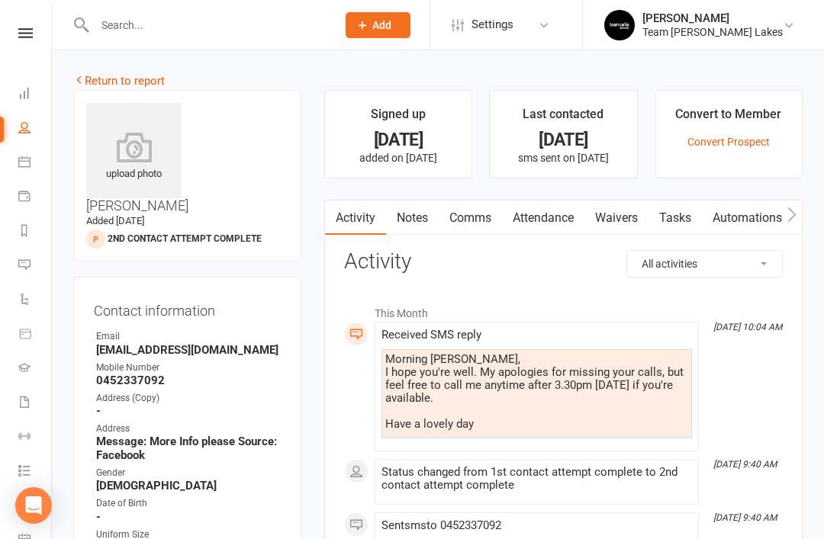
click at [118, 75] on link "Return to report" at bounding box center [119, 81] width 92 height 14
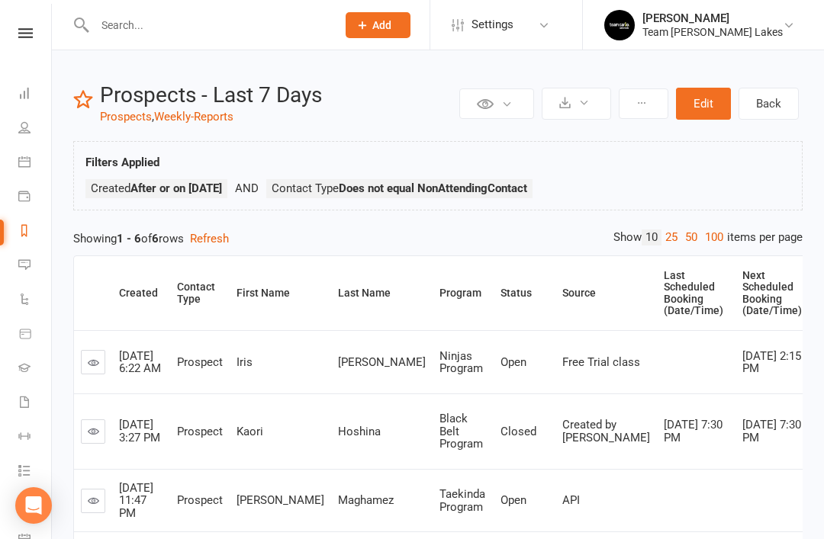
click at [25, 339] on icon at bounding box center [25, 334] width 11 height 9
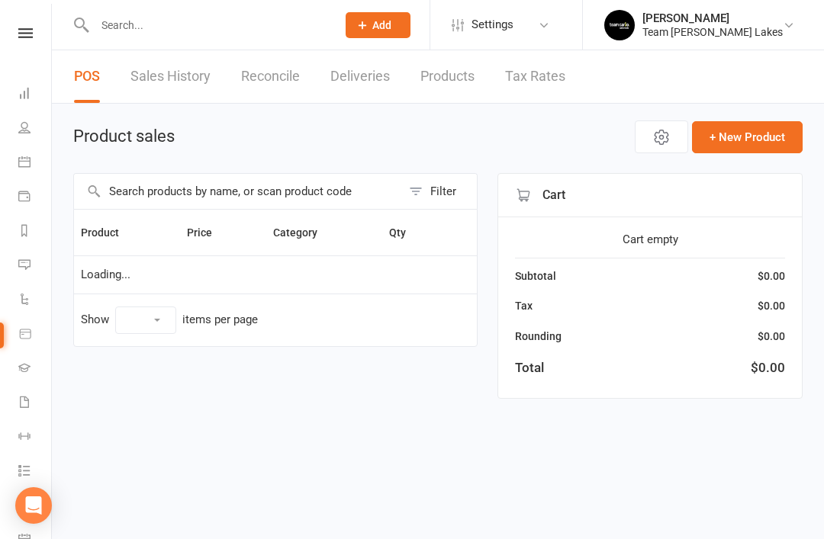
select select "10"
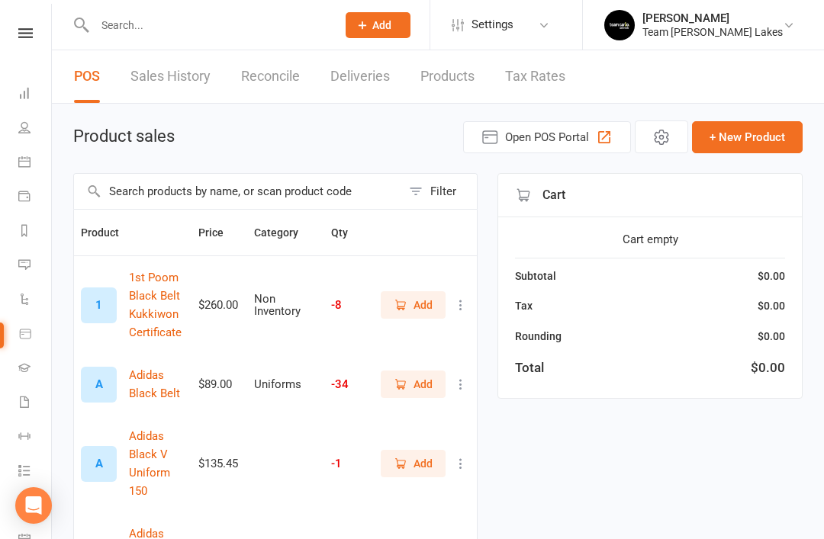
click at [24, 265] on icon at bounding box center [24, 265] width 12 height 12
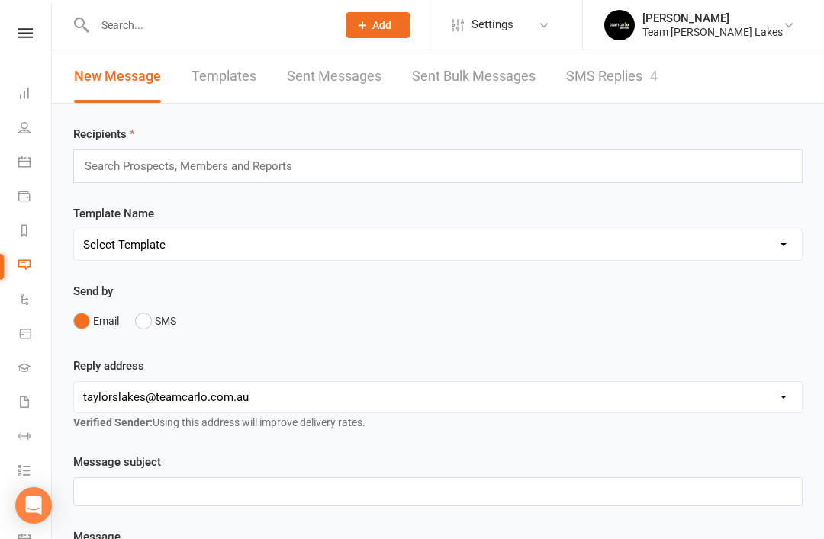
click at [622, 73] on link "SMS Replies 4" at bounding box center [612, 76] width 92 height 53
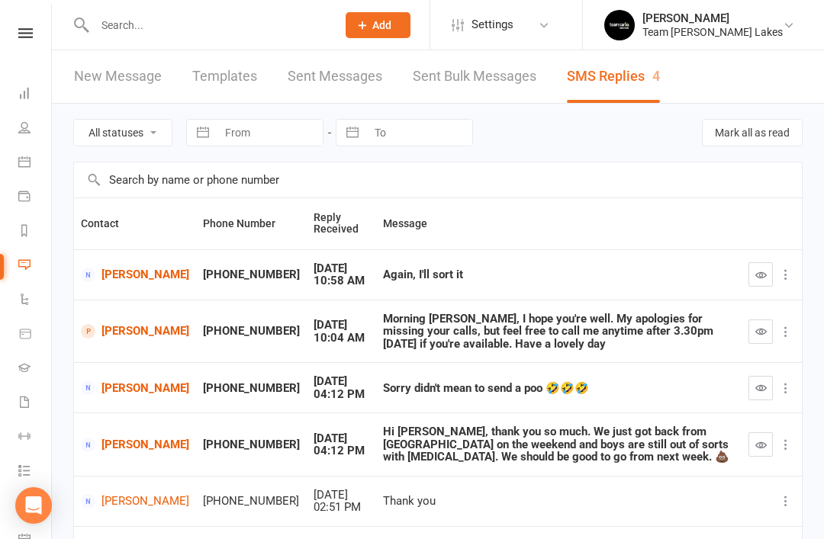
click at [755, 337] on button "button" at bounding box center [760, 332] width 24 height 24
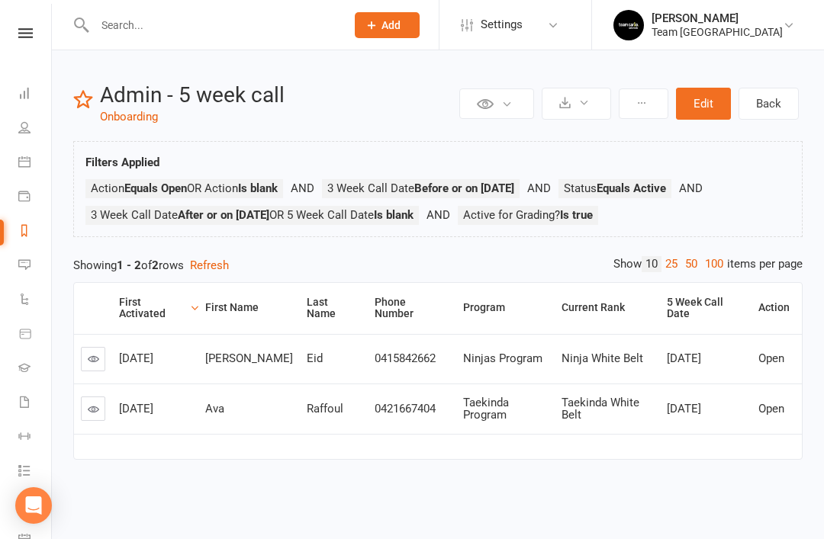
click at [26, 239] on link "Reports" at bounding box center [35, 232] width 34 height 34
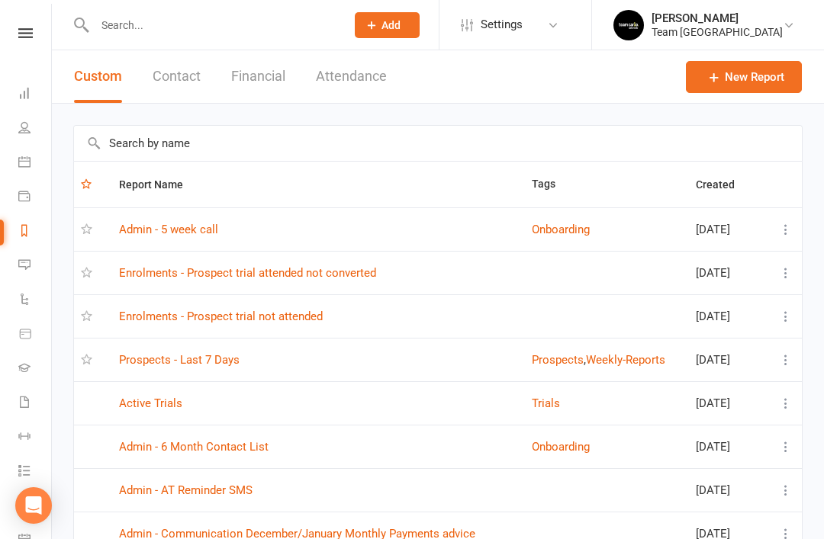
click at [212, 354] on link "Prospects - Last 7 Days" at bounding box center [179, 360] width 121 height 14
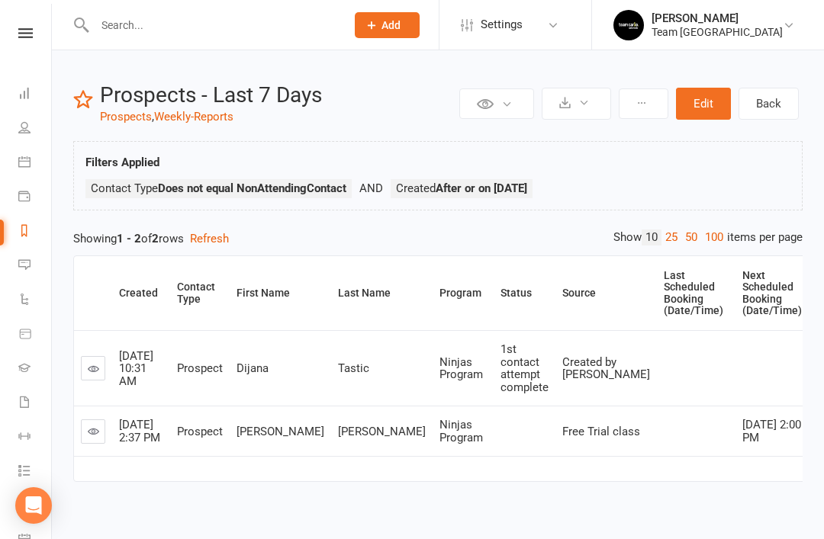
click at [92, 437] on icon at bounding box center [93, 431] width 11 height 11
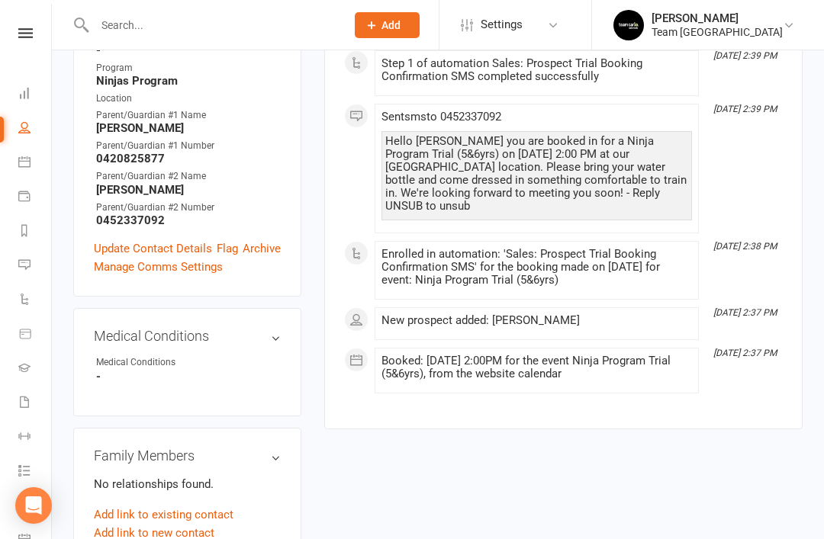
scroll to position [626, 0]
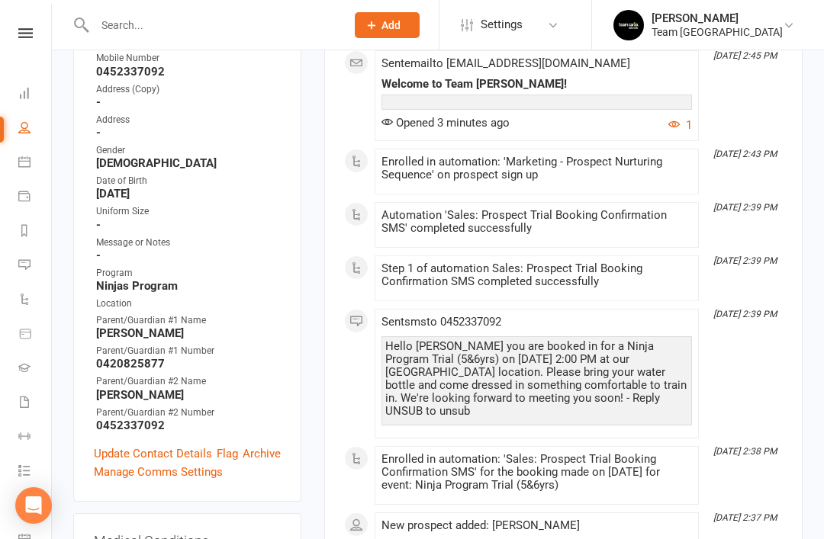
click at [152, 445] on link "Update Contact Details" at bounding box center [153, 454] width 118 height 18
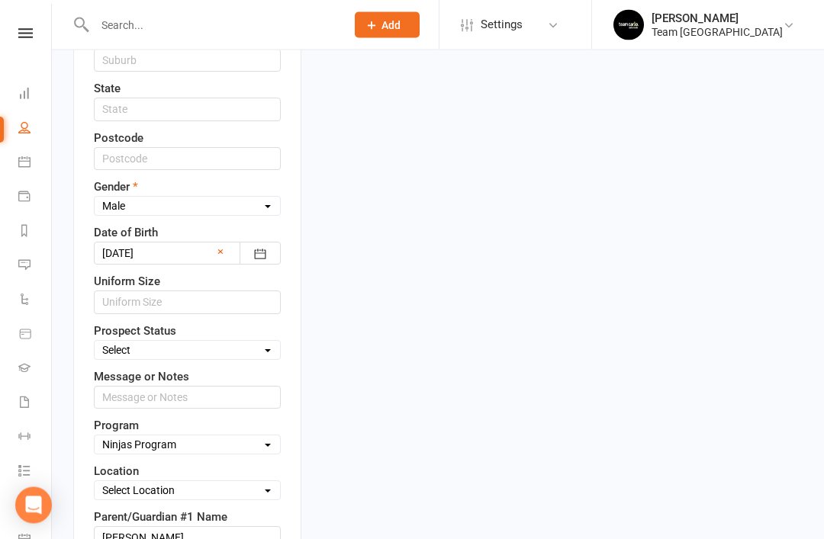
scroll to position [648, 0]
click at [268, 342] on select "Select Open Closed Website Lead Term Follow Up Waiting List Facebook Lead Re-Ta…" at bounding box center [187, 350] width 185 height 17
select select "Open"
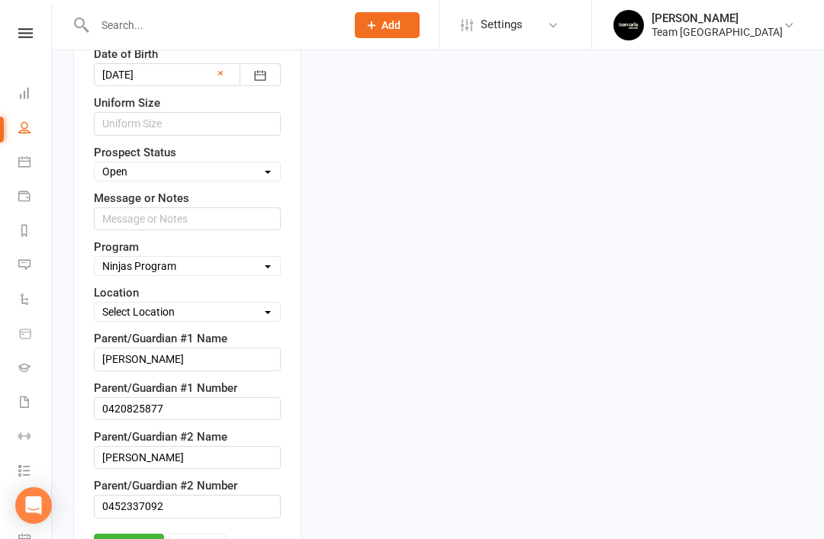
scroll to position [835, 0]
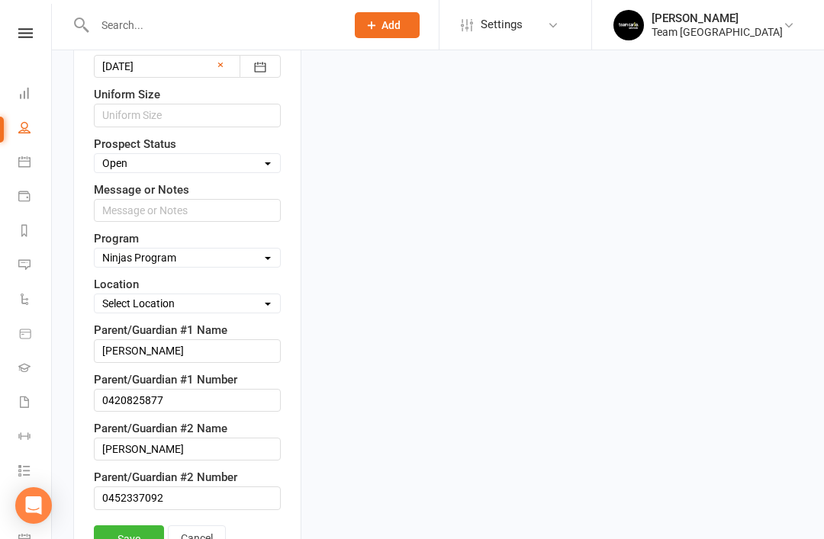
click at [134, 526] on link "Save" at bounding box center [129, 539] width 70 height 27
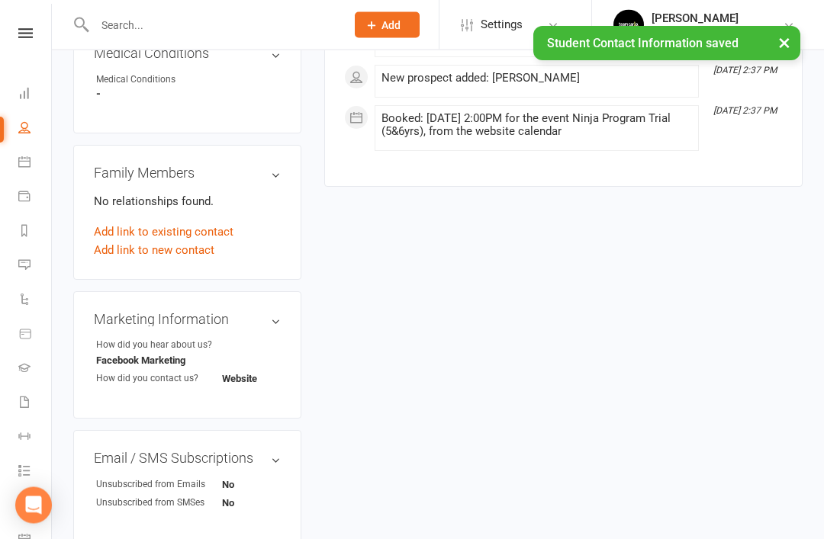
click at [176, 242] on link "Add link to new contact" at bounding box center [154, 251] width 121 height 18
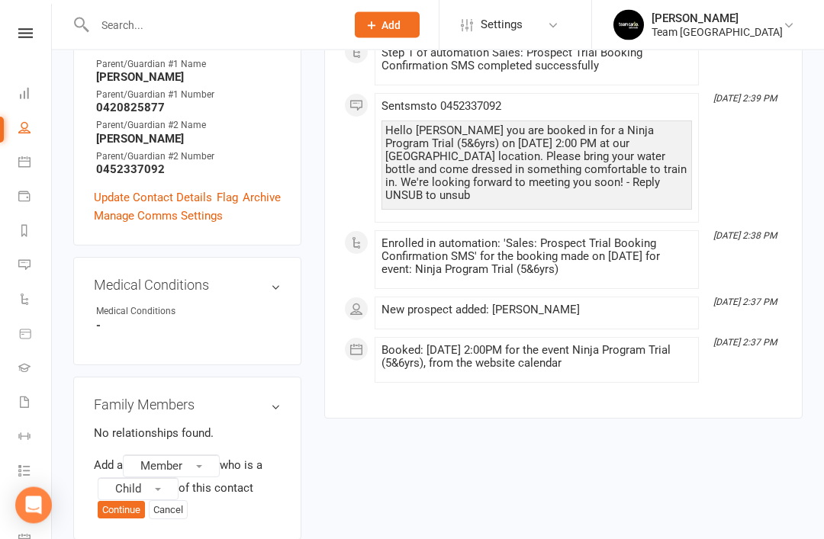
scroll to position [592, 0]
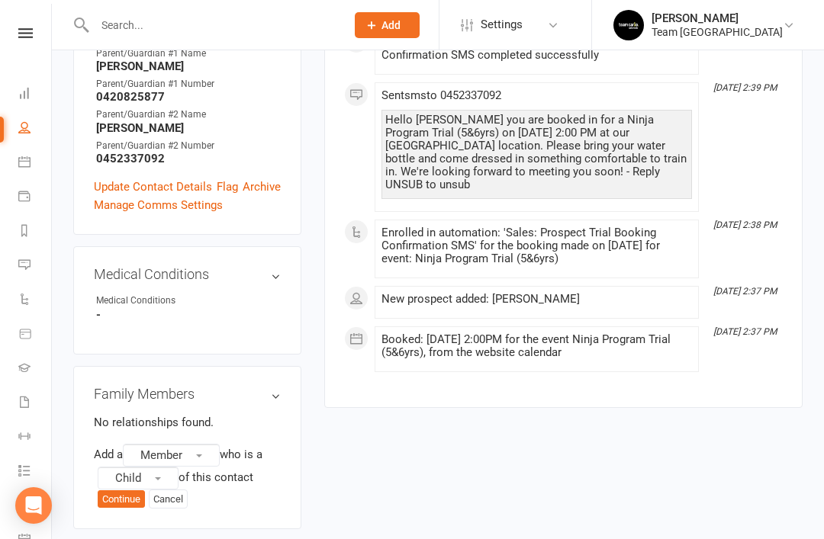
click at [207, 444] on button "Member" at bounding box center [171, 455] width 97 height 23
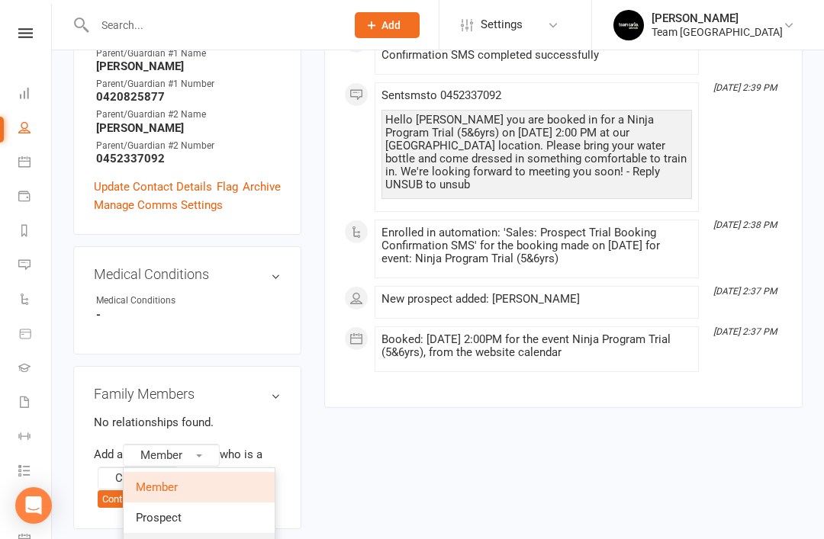
click at [230, 539] on span "Non-attending contact" at bounding box center [193, 549] width 114 height 14
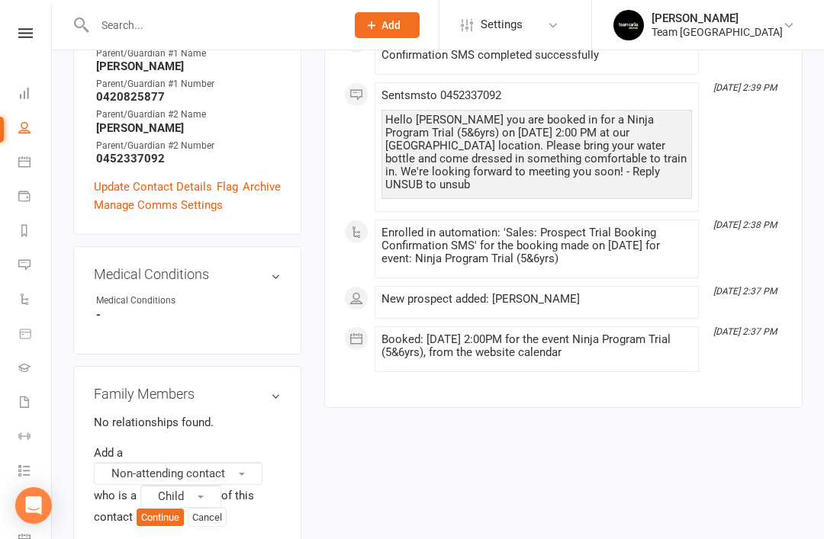
click at [215, 485] on button "Child" at bounding box center [180, 496] width 81 height 23
click at [229, 522] on span "Parent / Guardian" at bounding box center [197, 529] width 89 height 14
click at [169, 527] on button "Continue" at bounding box center [160, 536] width 47 height 18
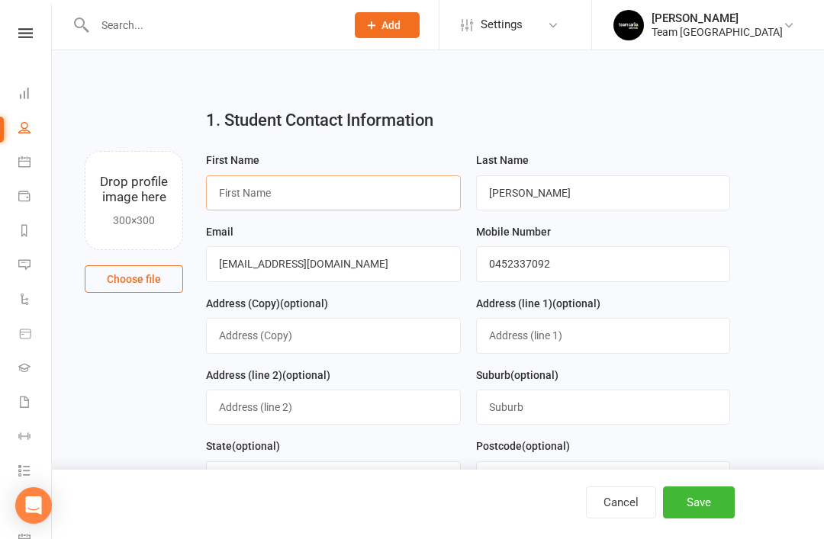
click at [389, 188] on input "text" at bounding box center [333, 192] width 255 height 35
type input "[PERSON_NAME]"
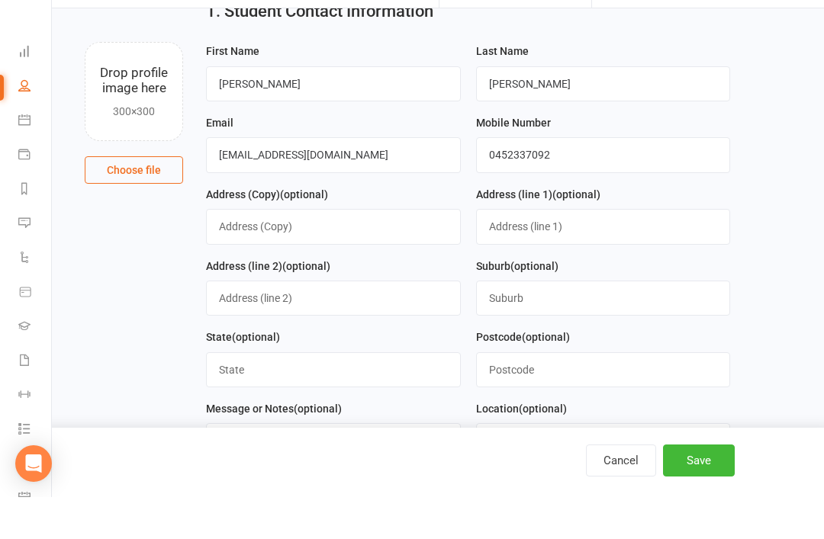
click at [623, 510] on button "Cancel" at bounding box center [621, 503] width 70 height 32
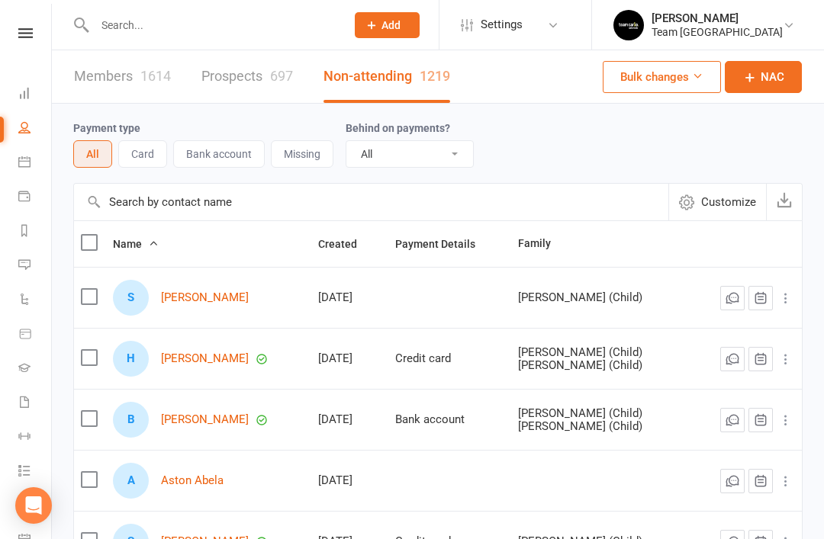
click at [28, 233] on icon at bounding box center [24, 230] width 12 height 12
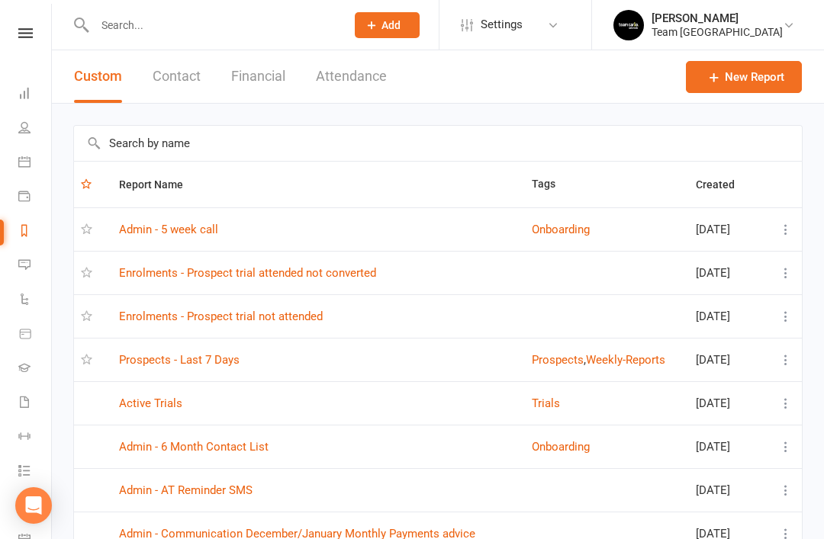
click at [205, 366] on link "Prospects - Last 7 Days" at bounding box center [179, 360] width 121 height 14
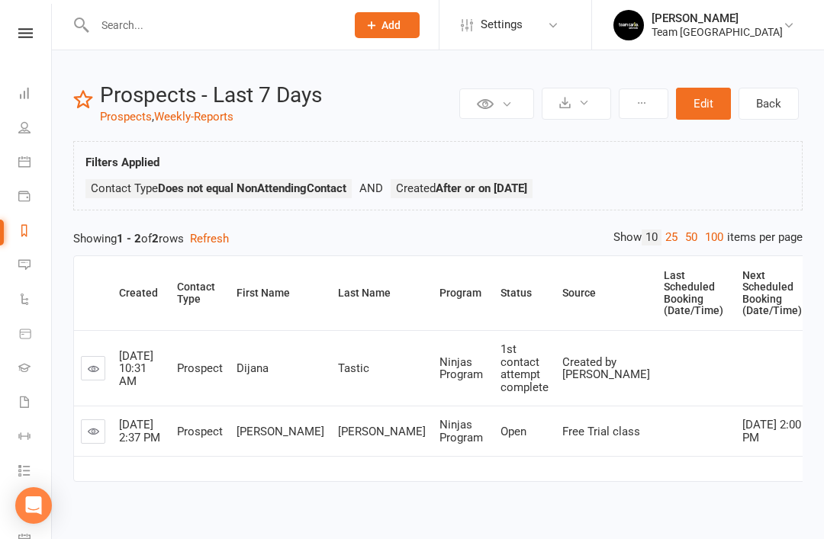
click at [242, 34] on input "text" at bounding box center [212, 24] width 245 height 21
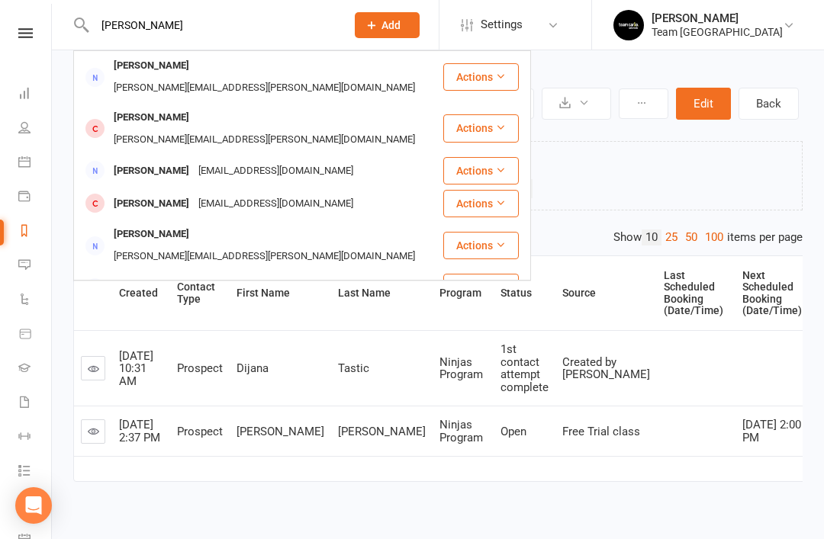
type input "Frances teo"
click at [37, 240] on link "Reports" at bounding box center [35, 232] width 34 height 34
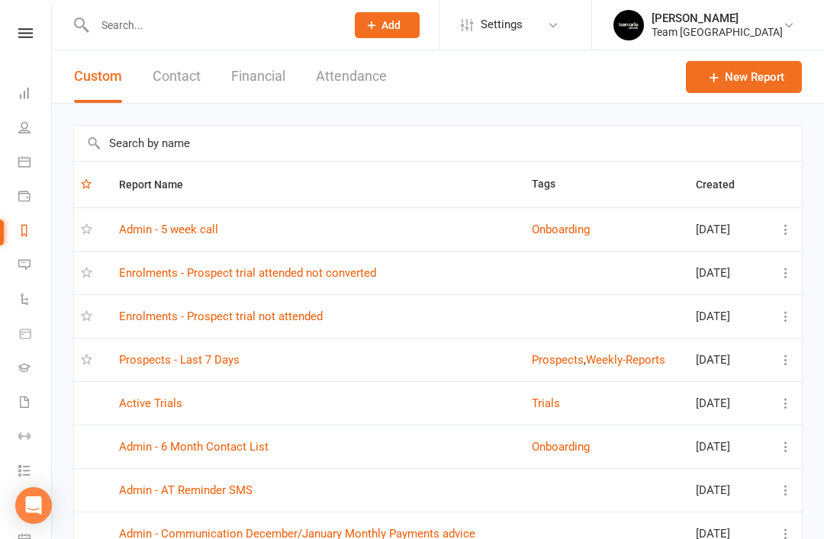
click at [213, 365] on link "Prospects - Last 7 Days" at bounding box center [179, 360] width 121 height 14
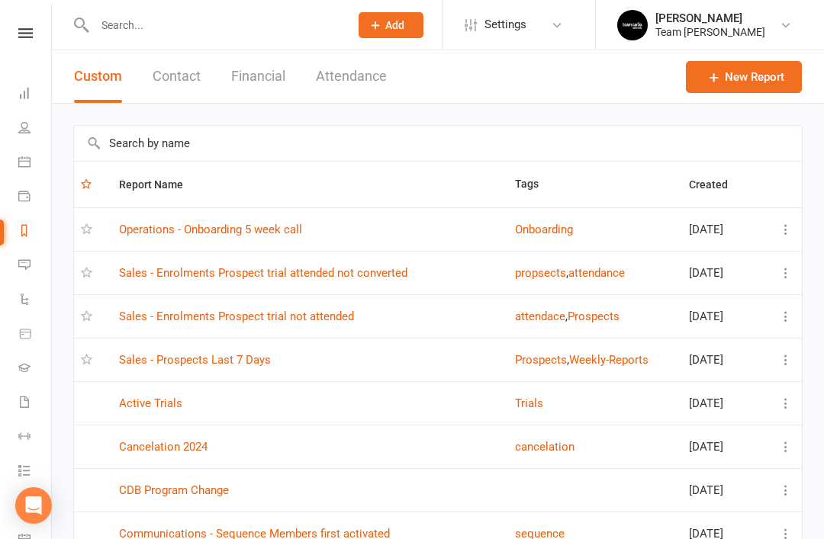
click at [240, 377] on td "Sales - Prospects Last 7 Days" at bounding box center [310, 359] width 396 height 43
click at [236, 359] on link "Sales - Prospects Last 7 Days" at bounding box center [195, 360] width 152 height 14
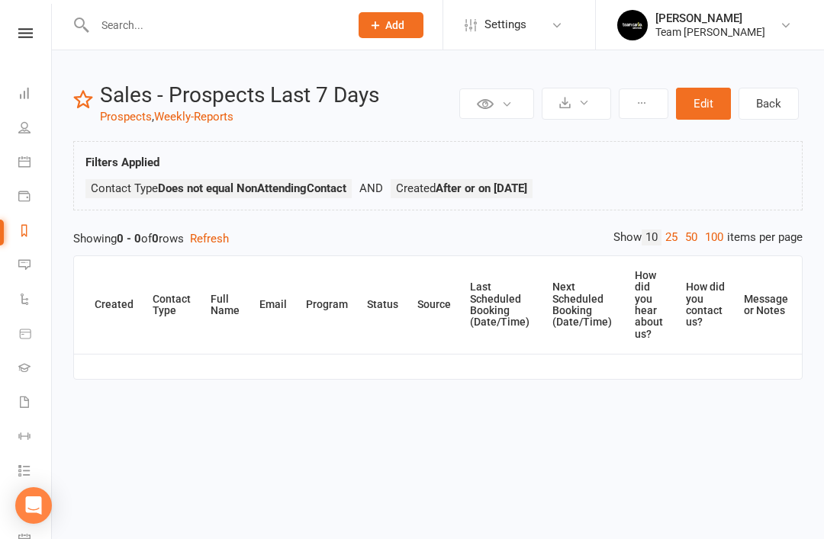
click at [29, 268] on icon at bounding box center [24, 265] width 12 height 12
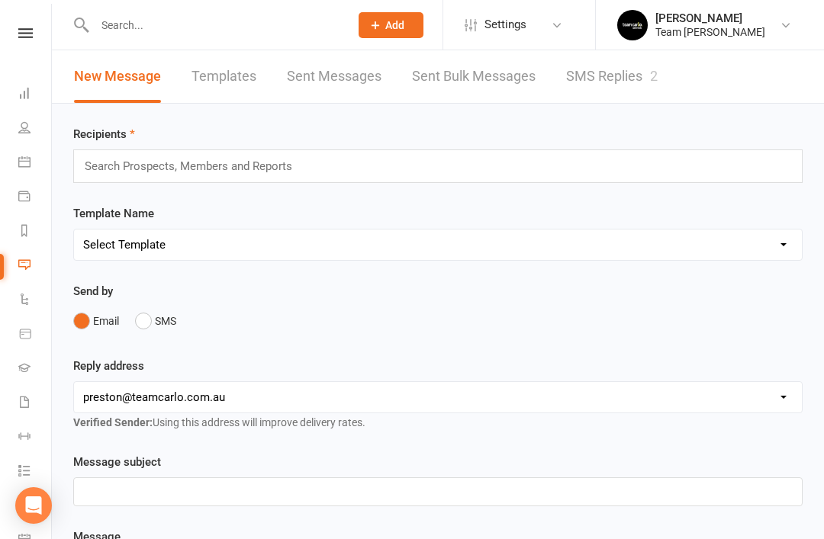
click at [629, 87] on link "SMS Replies 2" at bounding box center [612, 76] width 92 height 53
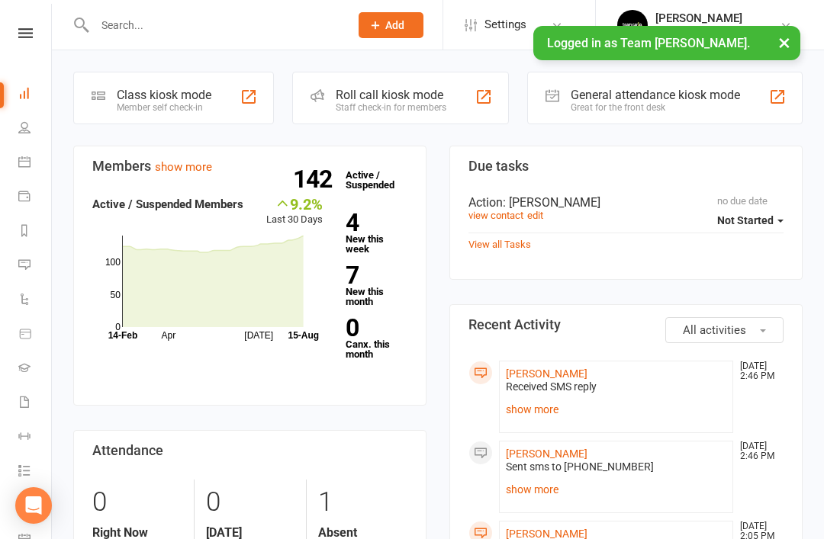
click at [31, 271] on link "Messages 2" at bounding box center [35, 266] width 34 height 34
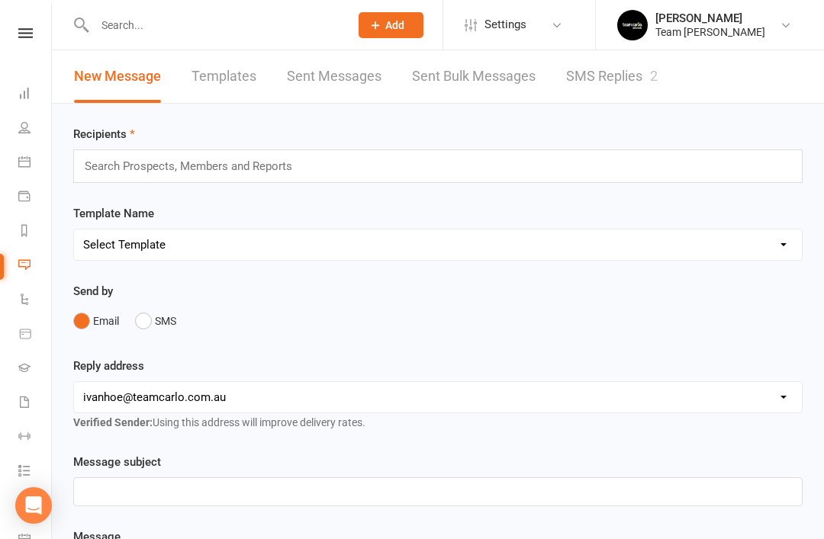
click at [587, 75] on link "SMS Replies 2" at bounding box center [612, 76] width 92 height 53
